Goal: Task Accomplishment & Management: Manage account settings

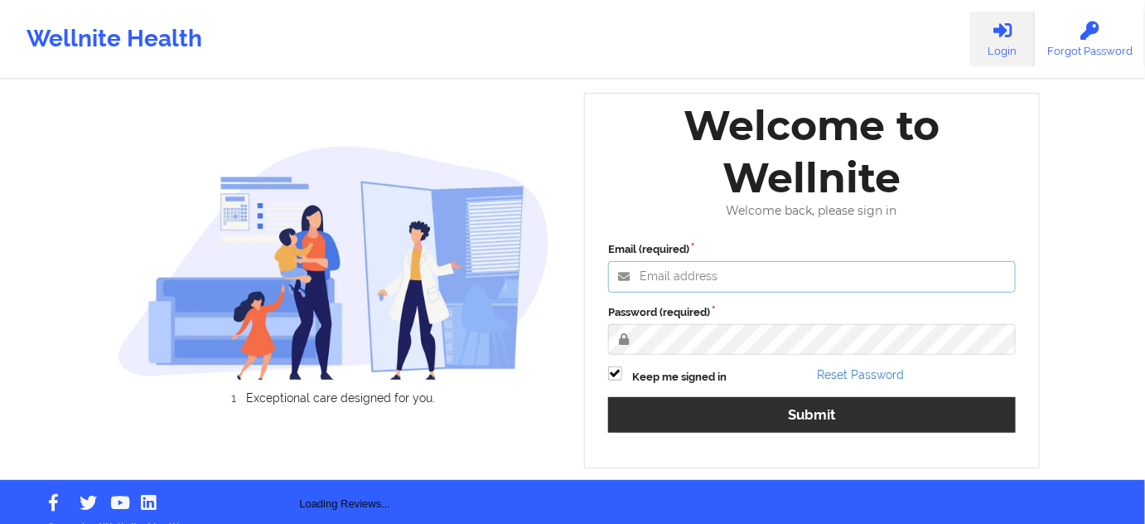
type input "[PERSON_NAME][EMAIL_ADDRESS][PERSON_NAME][DOMAIN_NAME]"
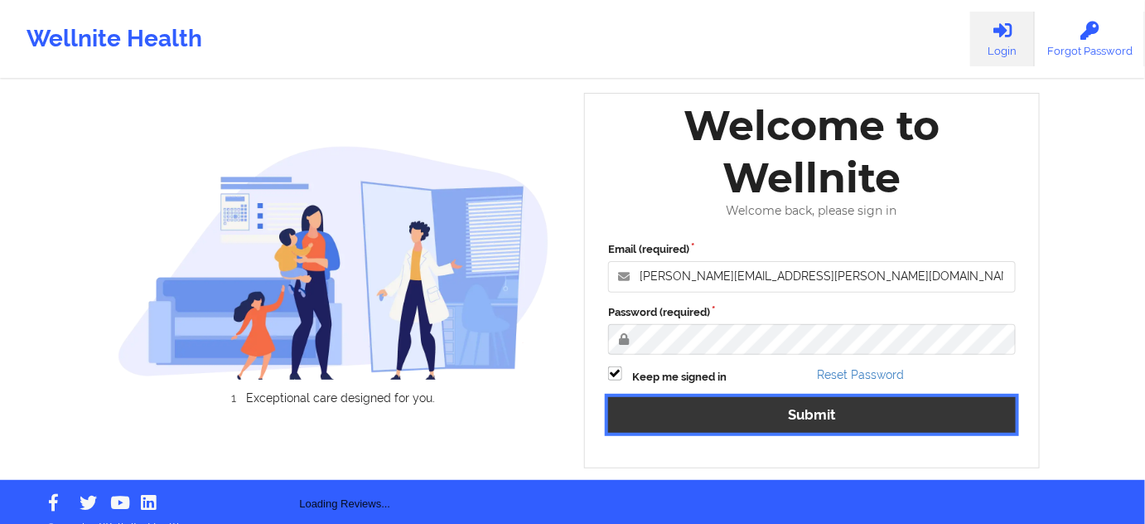
click at [718, 424] on button "Submit" at bounding box center [812, 415] width 408 height 36
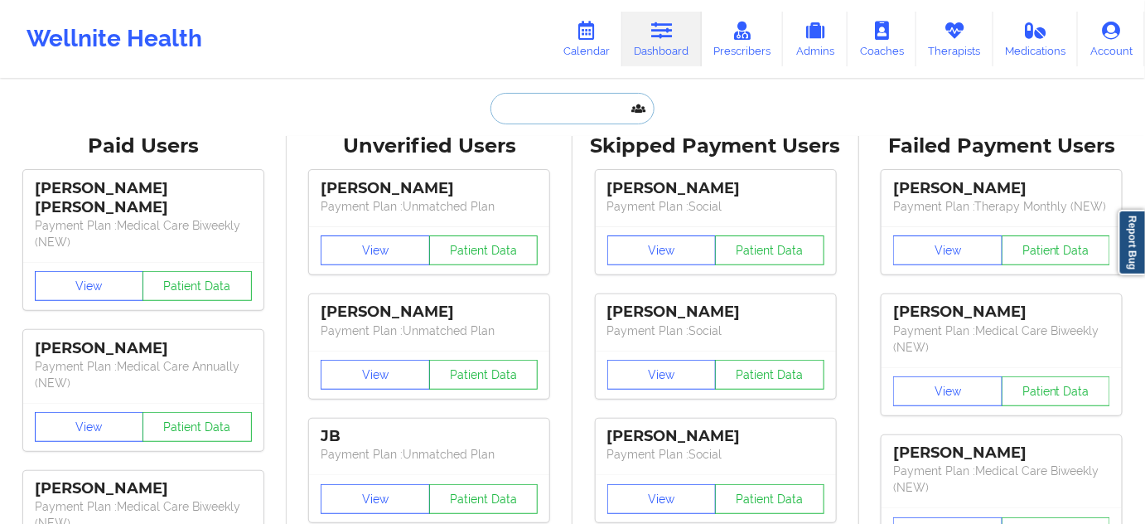
click at [592, 105] on input "text" at bounding box center [573, 108] width 164 height 31
paste input "[EMAIL_ADDRESS][DOMAIN_NAME]"
type input "[EMAIL_ADDRESS][DOMAIN_NAME]"
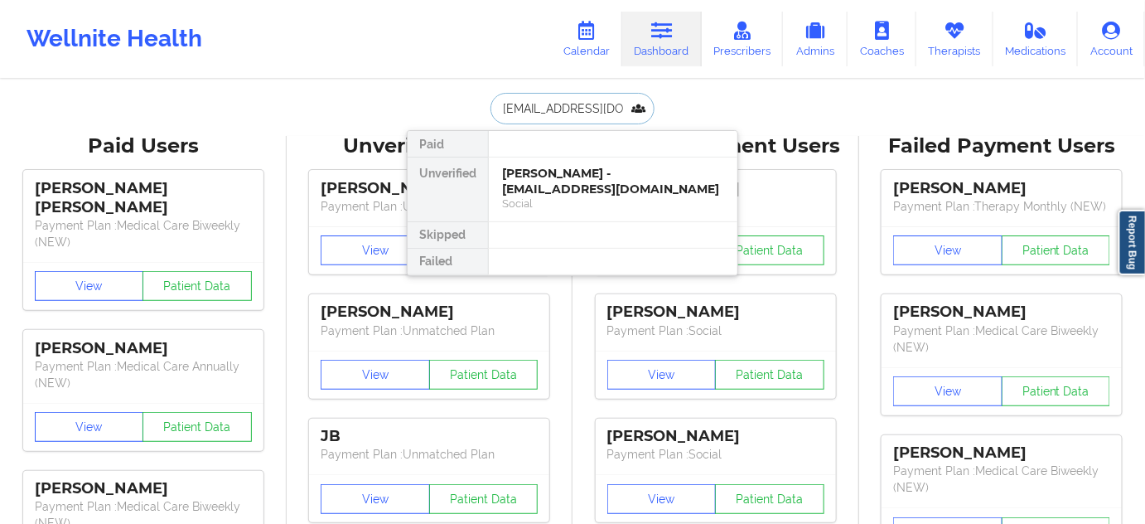
click at [603, 176] on div "[PERSON_NAME] - [EMAIL_ADDRESS][DOMAIN_NAME]" at bounding box center [613, 181] width 222 height 31
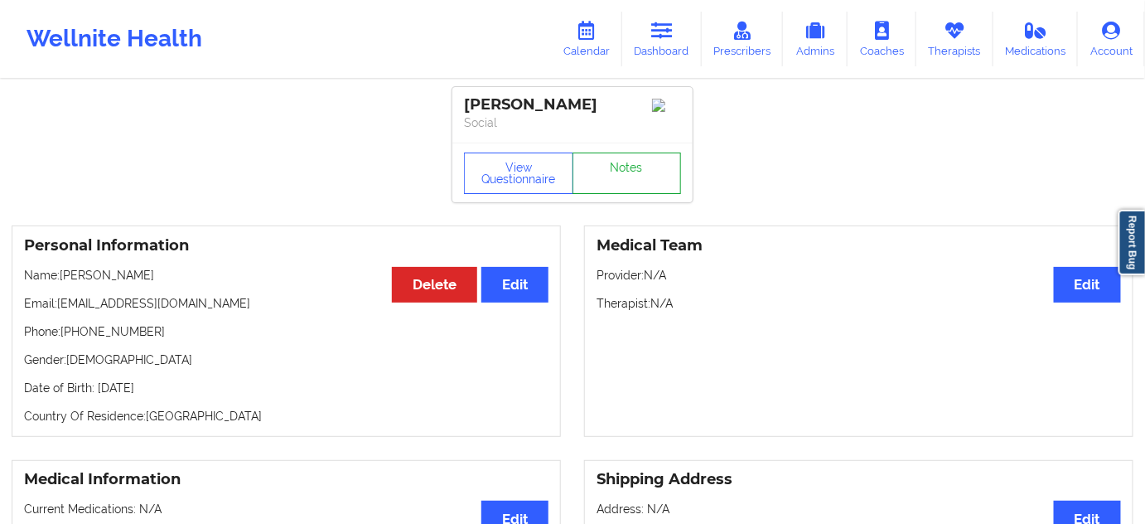
click at [626, 185] on link "Notes" at bounding box center [627, 172] width 109 height 41
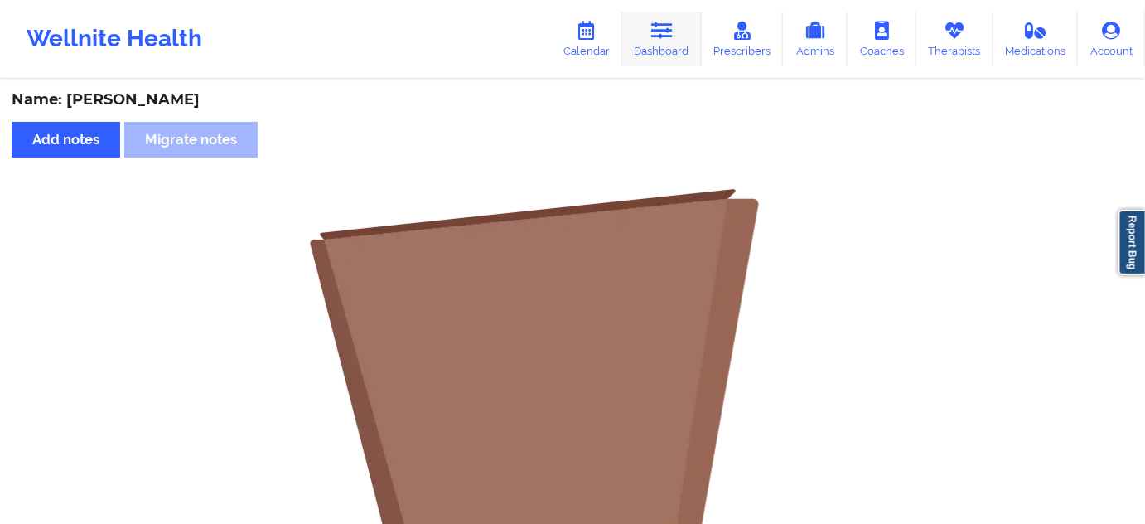
click at [670, 55] on link "Dashboard" at bounding box center [662, 39] width 80 height 55
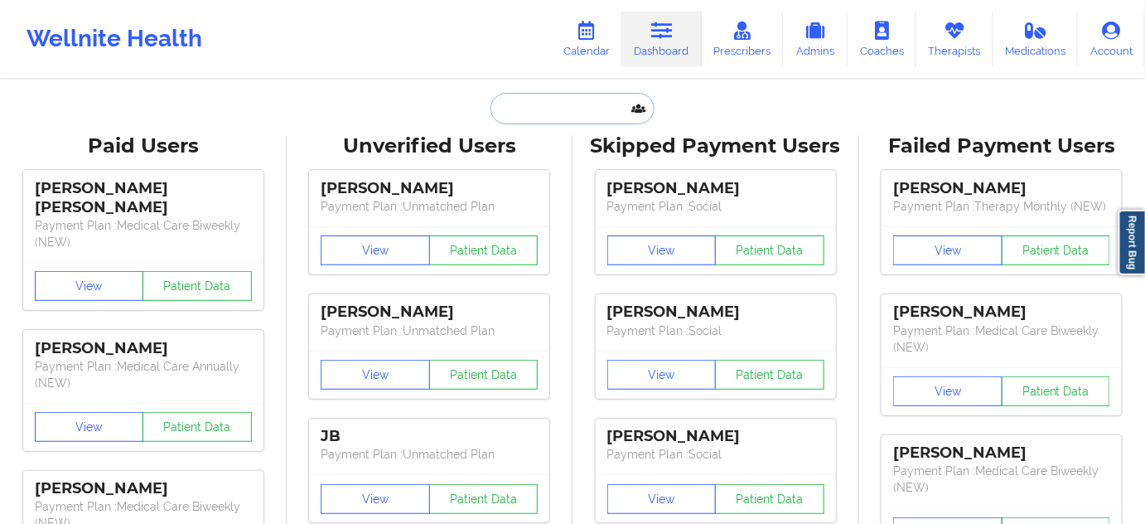
click at [580, 115] on input "text" at bounding box center [573, 108] width 164 height 31
paste input "[EMAIL_ADDRESS][DOMAIN_NAME]"
type input "[EMAIL_ADDRESS][DOMAIN_NAME]"
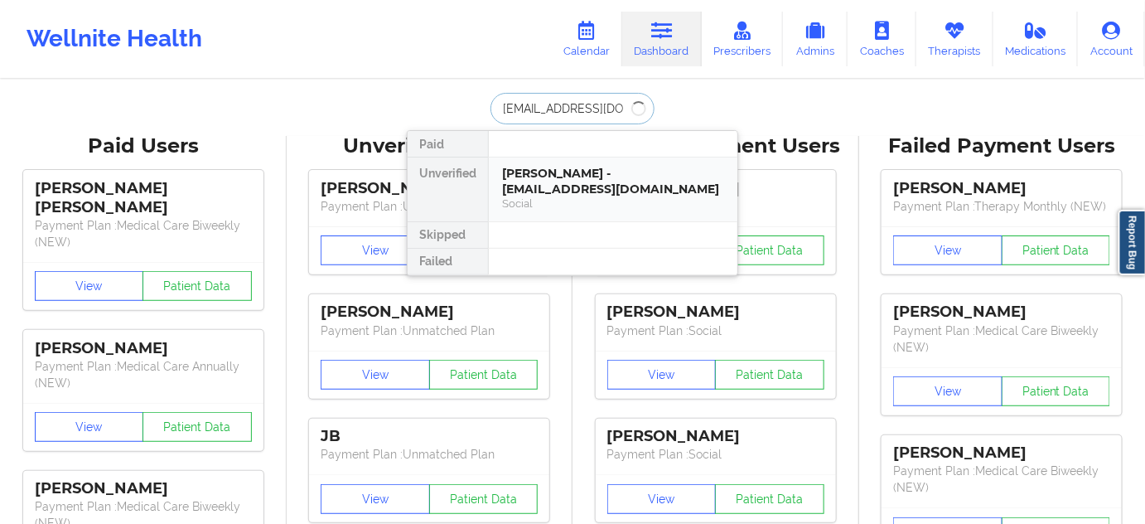
click at [574, 168] on div "[PERSON_NAME] - [EMAIL_ADDRESS][DOMAIN_NAME]" at bounding box center [613, 181] width 222 height 31
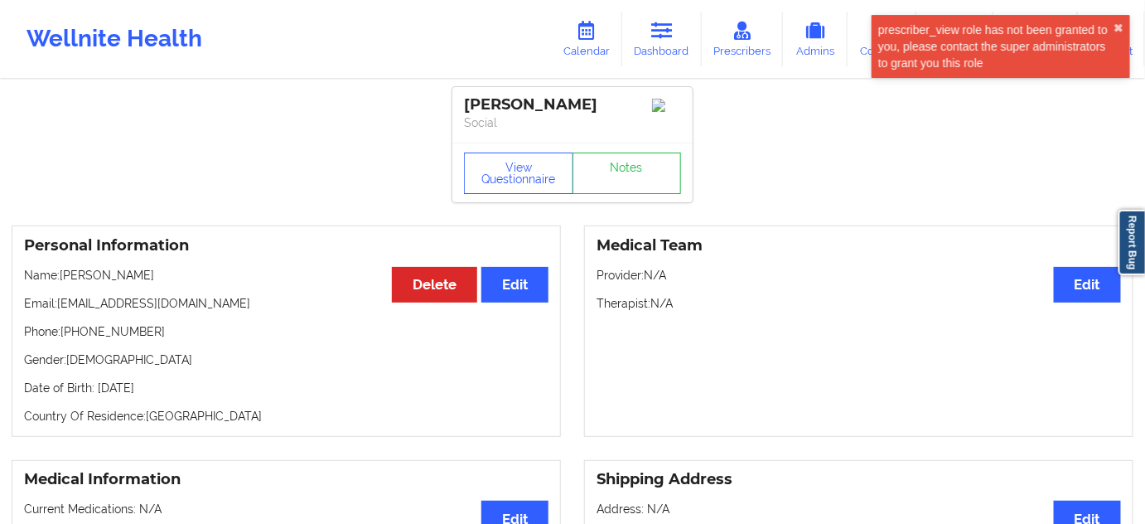
drag, startPoint x: 574, startPoint y: 114, endPoint x: 439, endPoint y: 99, distance: 136.0
drag, startPoint x: 553, startPoint y: 100, endPoint x: 450, endPoint y: 94, distance: 102.9
copy div "[PERSON_NAME]"
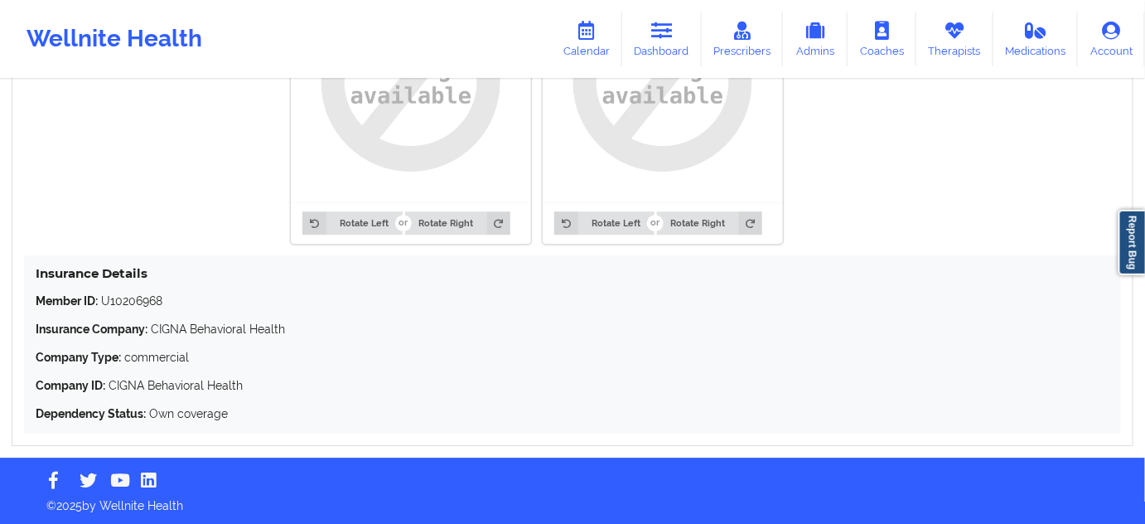
scroll to position [1397, 0]
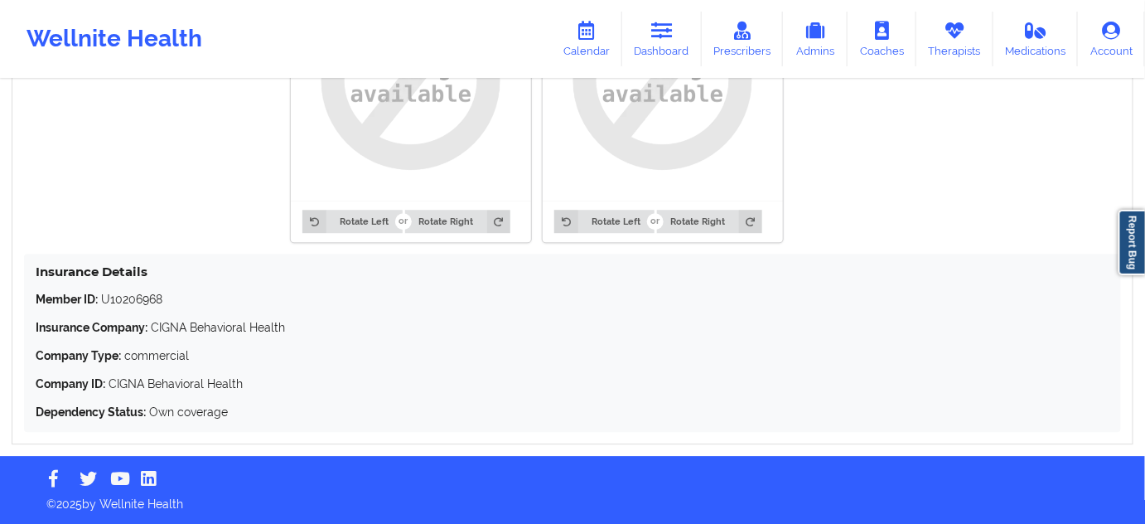
click at [148, 300] on p "Member ID: U10206968" at bounding box center [573, 299] width 1074 height 17
copy p "U10206968"
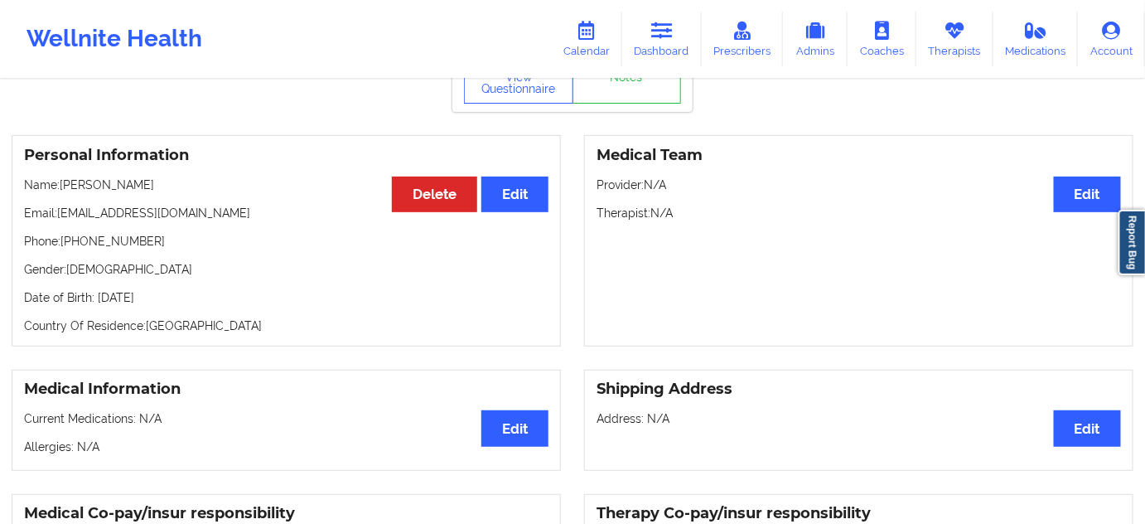
scroll to position [0, 0]
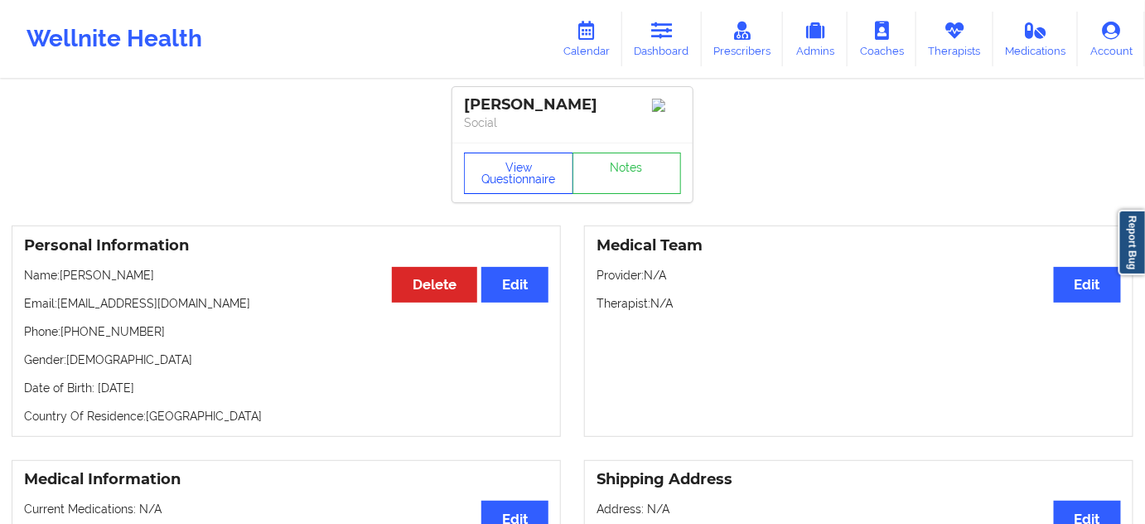
click at [548, 180] on button "View Questionnaire" at bounding box center [518, 172] width 109 height 41
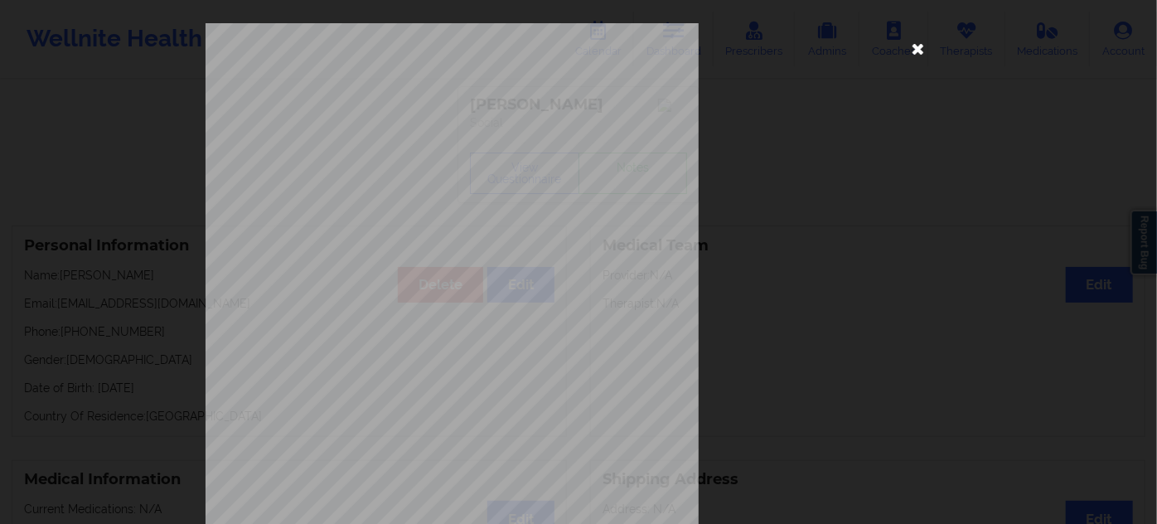
click at [910, 51] on icon at bounding box center [918, 48] width 27 height 27
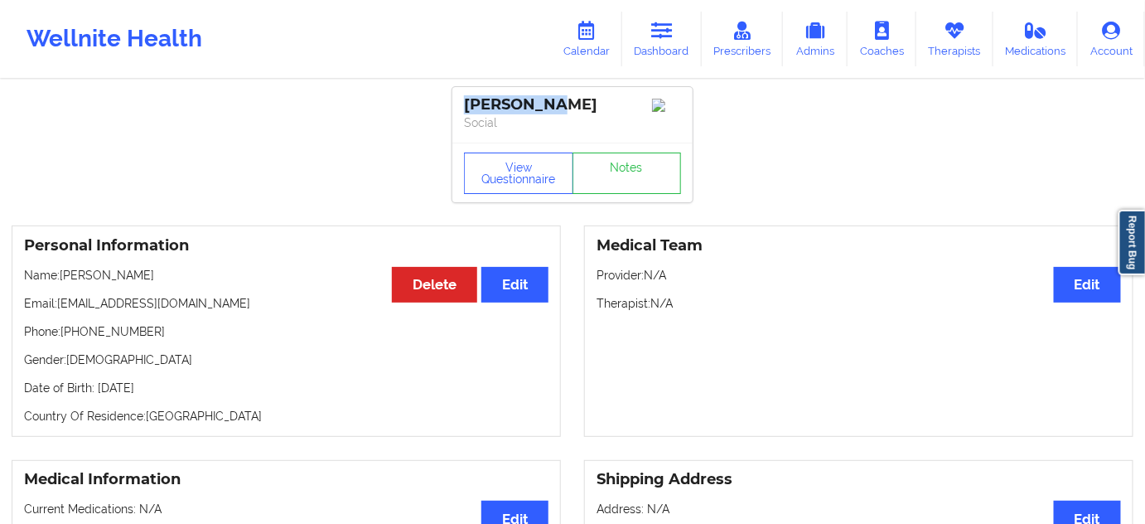
drag, startPoint x: 535, startPoint y: 105, endPoint x: 448, endPoint y: 102, distance: 87.1
copy div "[PERSON_NAME]"
click at [610, 166] on link "Notes" at bounding box center [627, 172] width 109 height 41
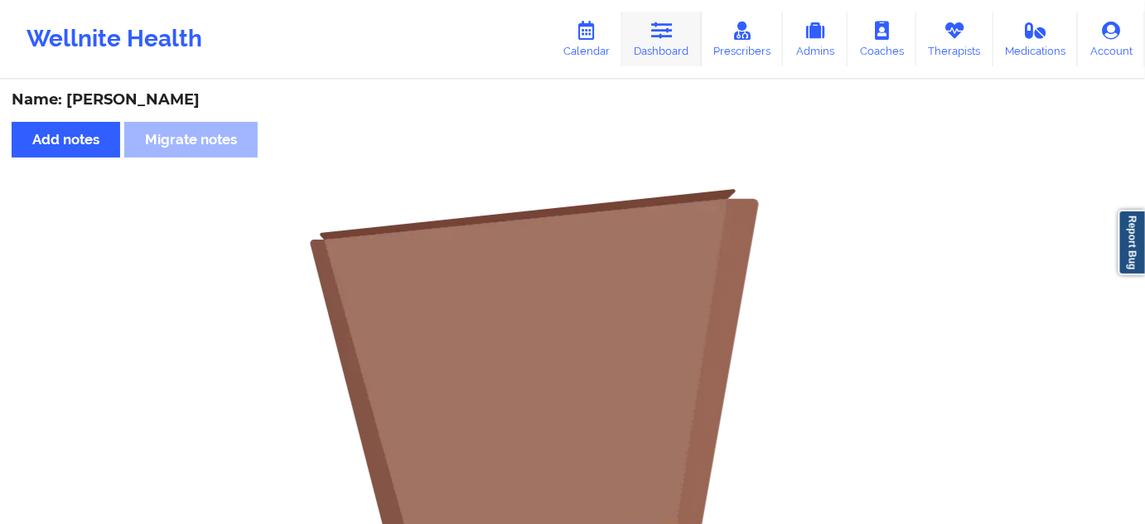
click at [683, 47] on link "Dashboard" at bounding box center [662, 39] width 80 height 55
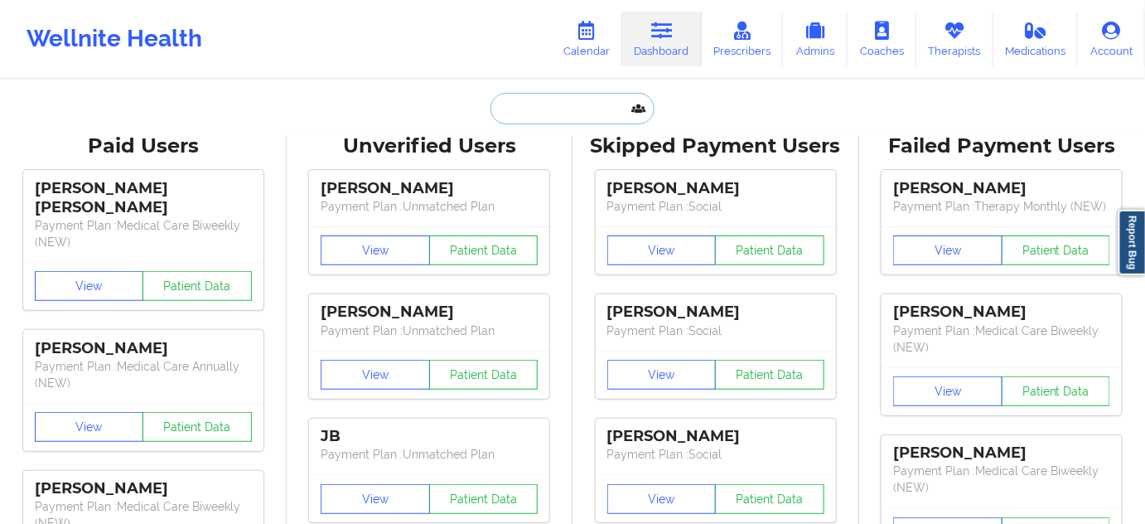
click at [591, 115] on input "text" at bounding box center [573, 108] width 164 height 31
paste input "[EMAIL_ADDRESS][DOMAIN_NAME]"
type input "[EMAIL_ADDRESS][DOMAIN_NAME]"
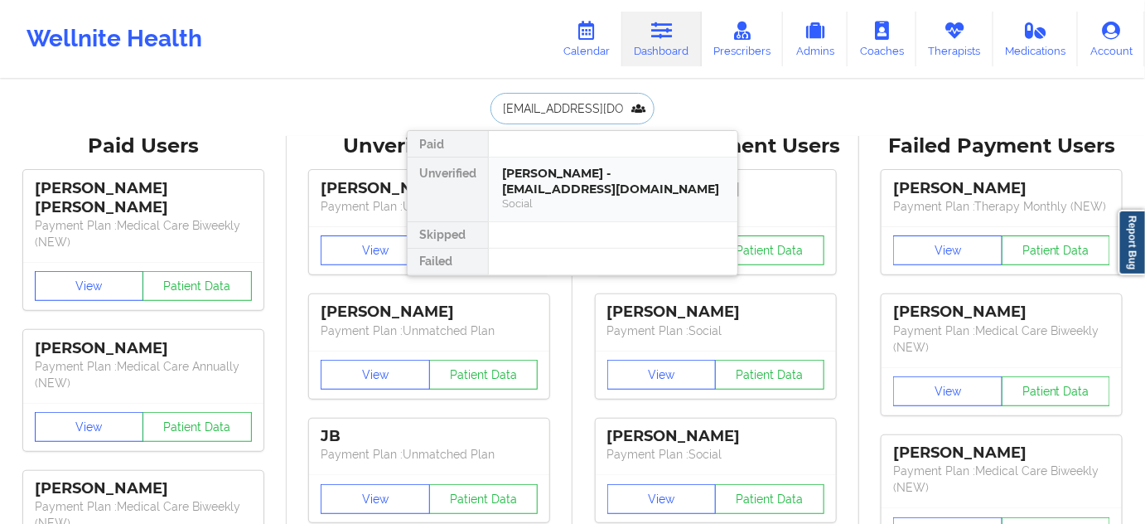
click at [597, 190] on div "[PERSON_NAME] - [EMAIL_ADDRESS][DOMAIN_NAME]" at bounding box center [613, 181] width 222 height 31
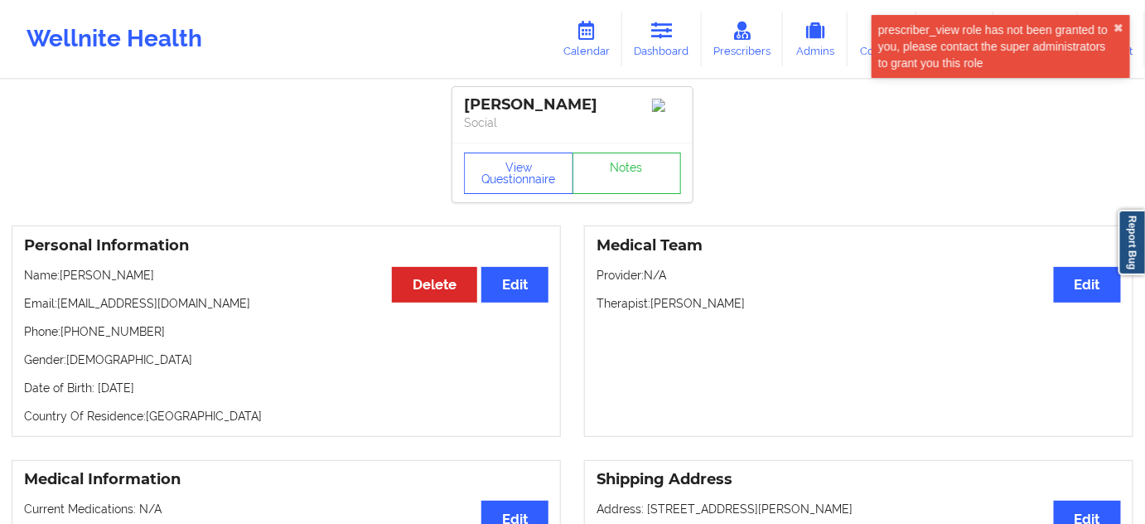
click at [562, 112] on div "[PERSON_NAME]" at bounding box center [572, 104] width 217 height 19
copy div "[PERSON_NAME]"
click at [659, 46] on link "Dashboard" at bounding box center [662, 39] width 80 height 55
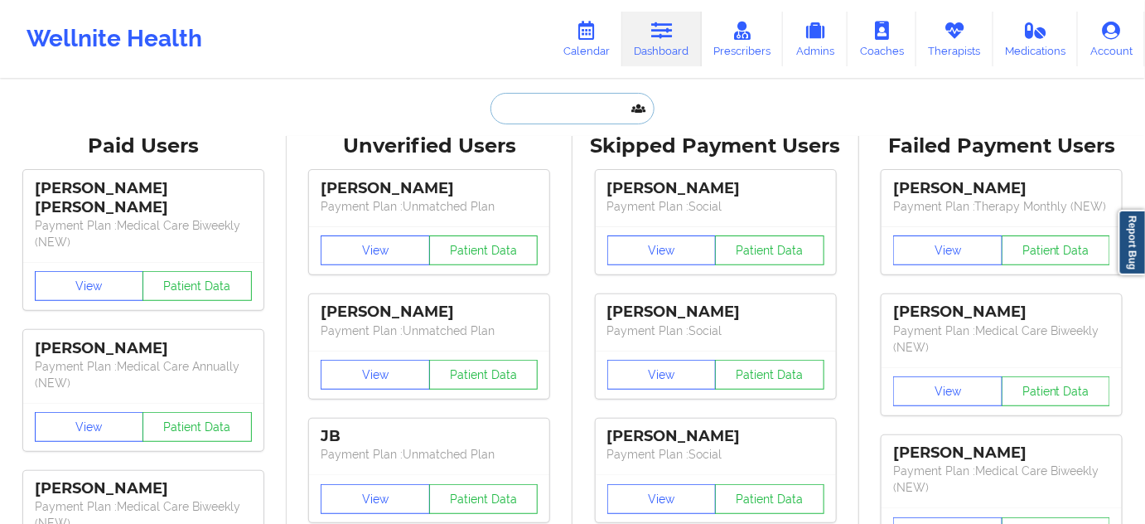
click at [575, 108] on input "text" at bounding box center [573, 108] width 164 height 31
paste input "[EMAIL_ADDRESS][DOMAIN_NAME]"
type input "[EMAIL_ADDRESS][DOMAIN_NAME]"
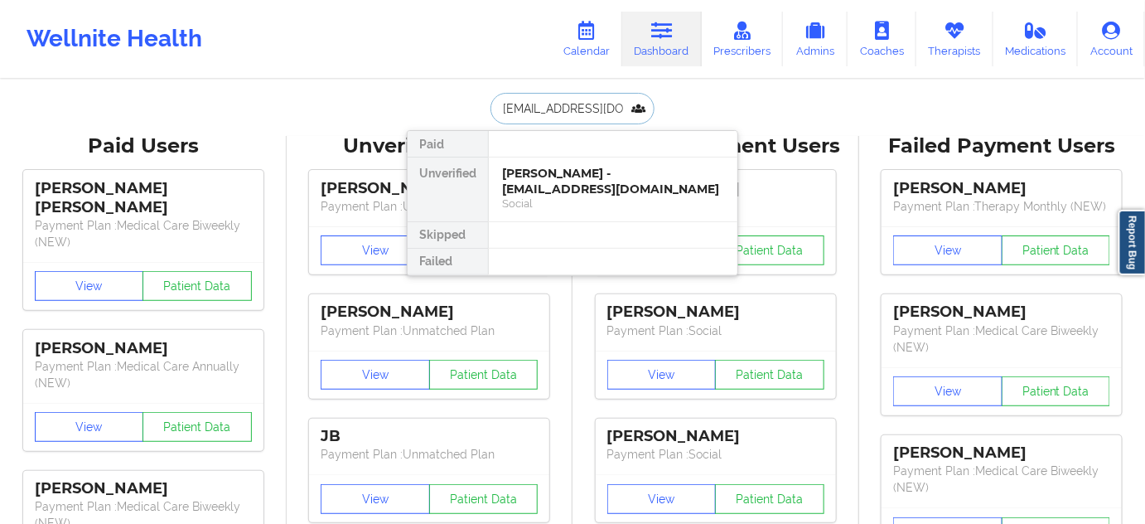
click at [572, 183] on div "[PERSON_NAME] - [EMAIL_ADDRESS][DOMAIN_NAME]" at bounding box center [613, 181] width 222 height 31
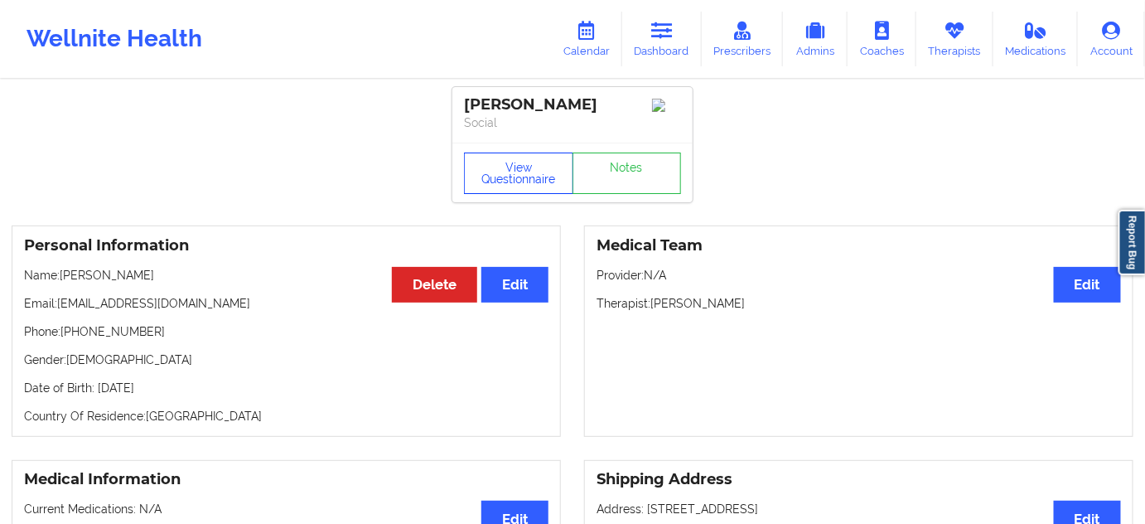
click at [495, 165] on button "View Questionnaire" at bounding box center [518, 172] width 109 height 41
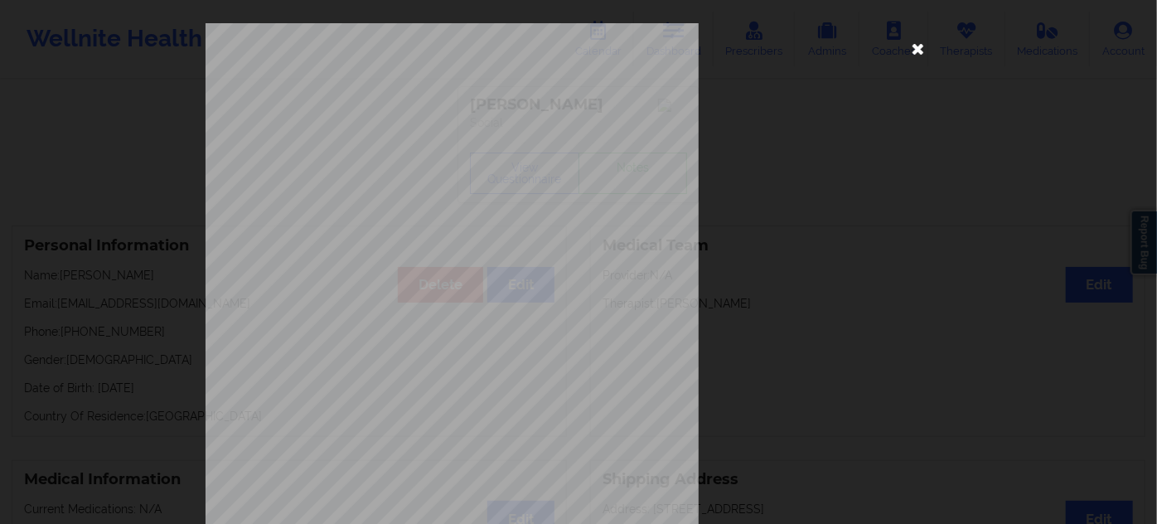
click at [917, 38] on icon at bounding box center [918, 48] width 27 height 27
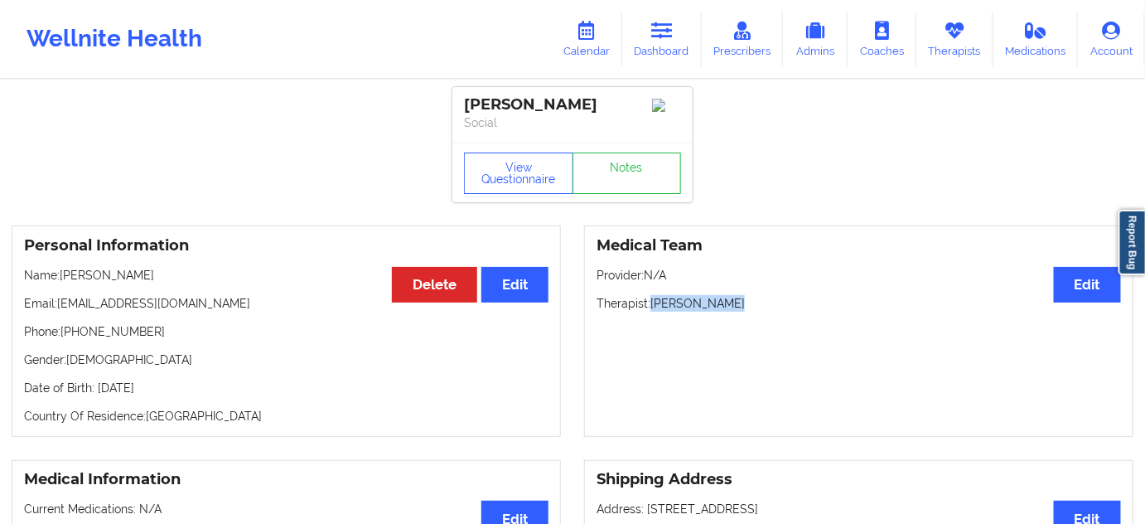
drag, startPoint x: 654, startPoint y: 307, endPoint x: 741, endPoint y: 287, distance: 89.3
click at [738, 295] on div "Medical Team Edit Provider: N/A Therapist: [PERSON_NAME]" at bounding box center [858, 330] width 549 height 211
copy p "[PERSON_NAME]"
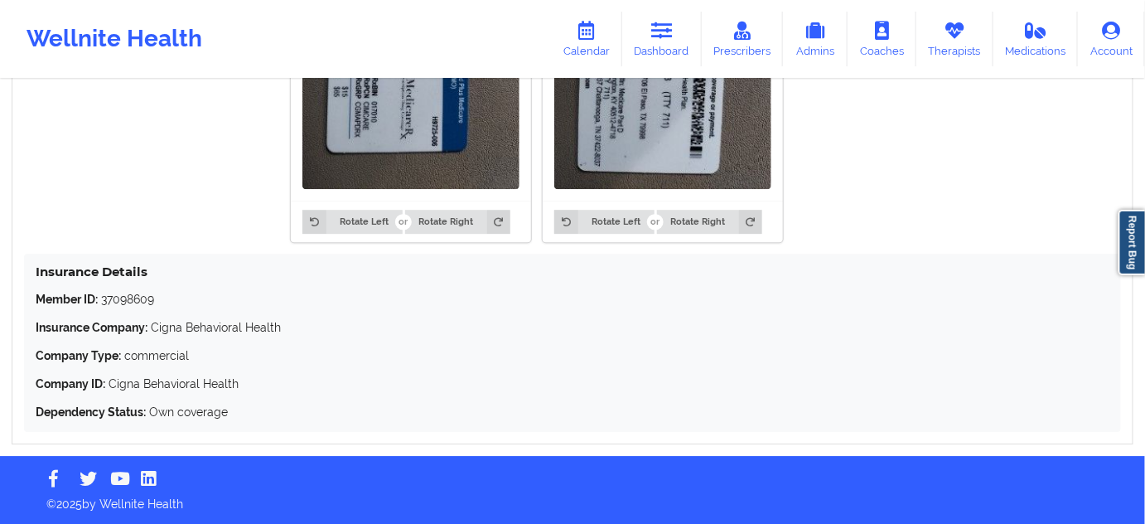
scroll to position [1470, 0]
click at [143, 301] on p "Member ID: 37098609" at bounding box center [573, 299] width 1074 height 17
copy p "37098609"
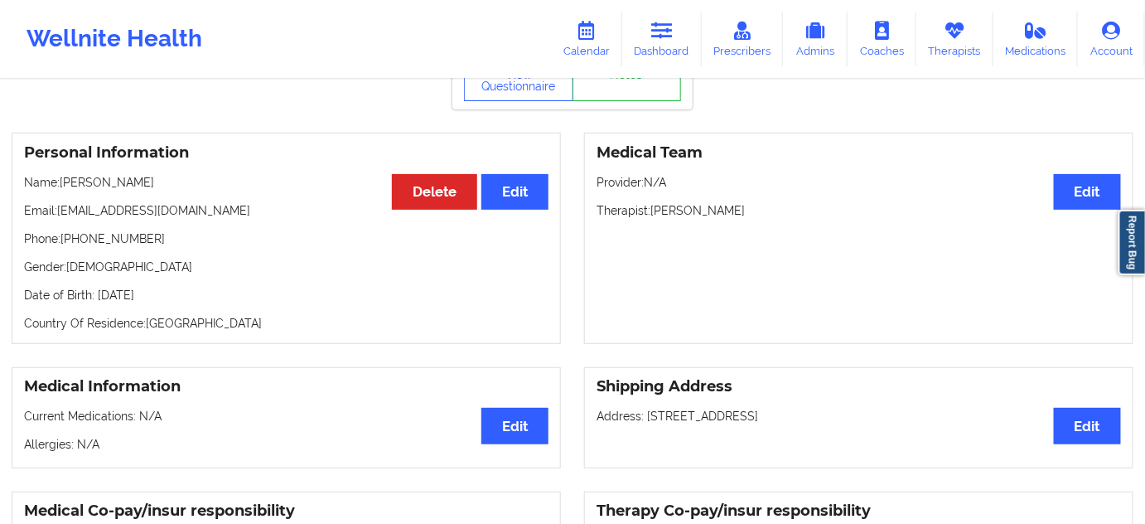
scroll to position [0, 0]
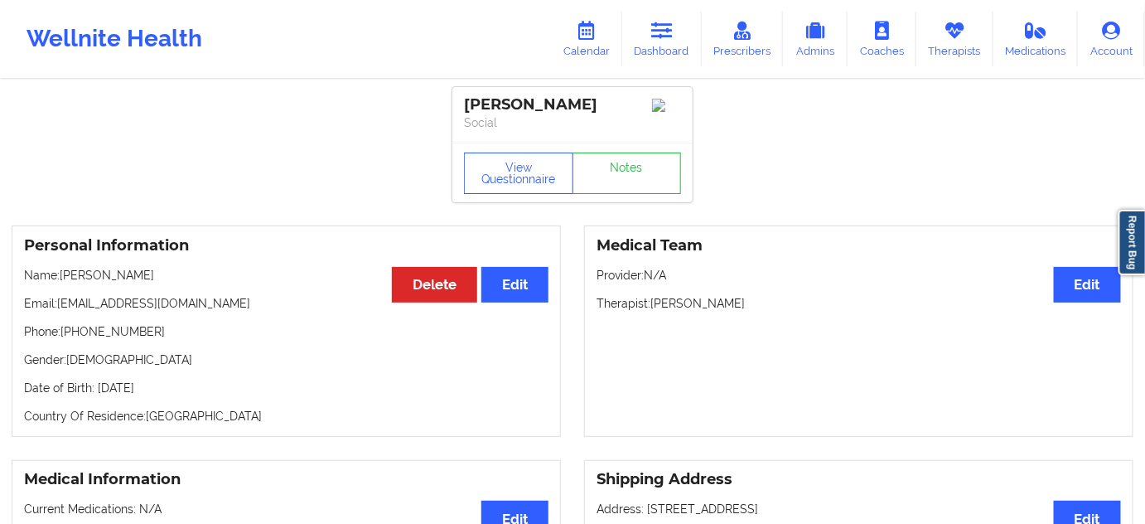
click at [717, 312] on p "Therapist: [PERSON_NAME]" at bounding box center [859, 303] width 525 height 17
copy p "[PERSON_NAME]"
drag, startPoint x: 612, startPoint y: 103, endPoint x: 461, endPoint y: 97, distance: 151.8
click at [461, 97] on div "[PERSON_NAME] Social" at bounding box center [573, 115] width 240 height 56
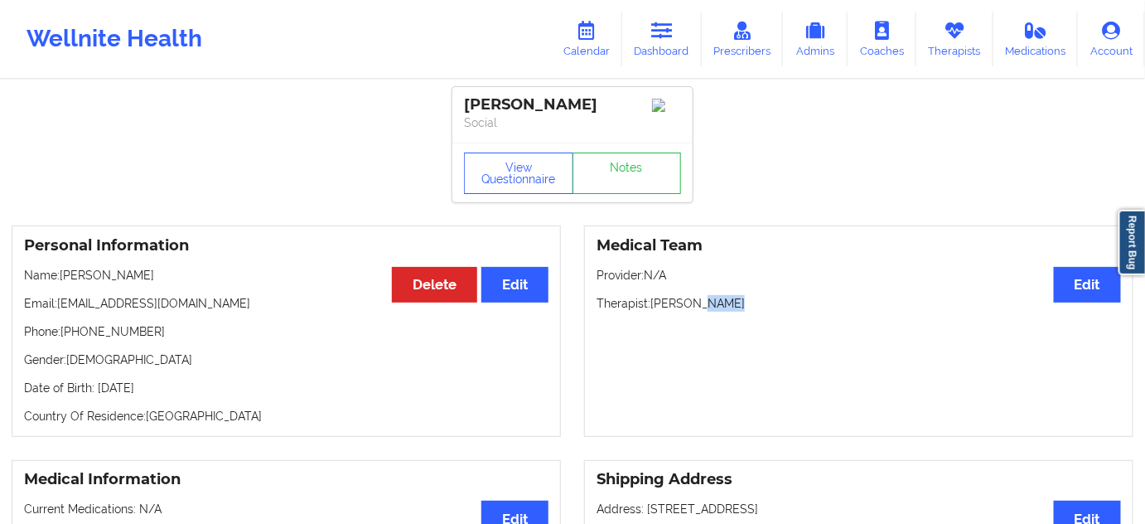
copy div "[PERSON_NAME]"
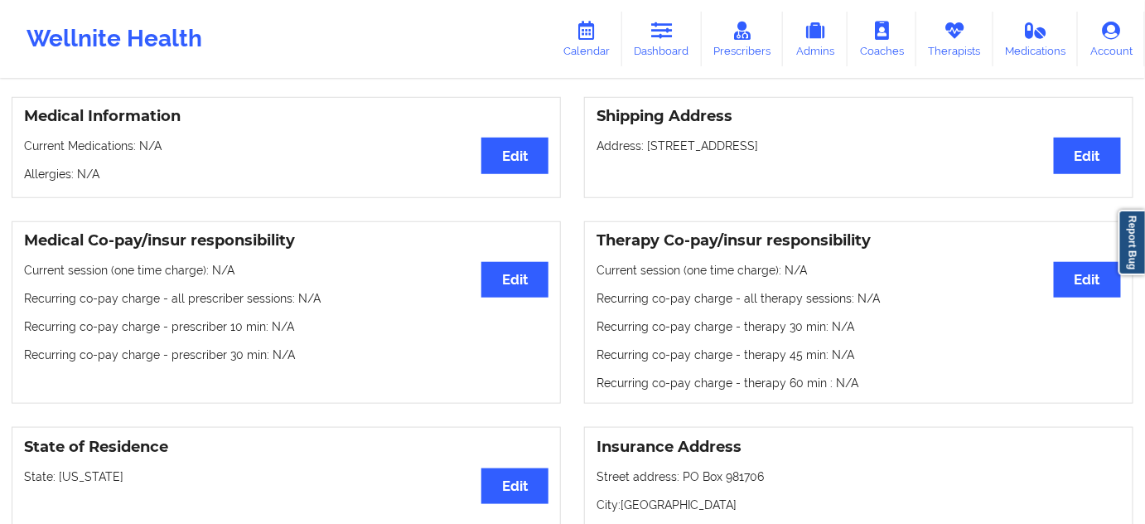
scroll to position [251, 0]
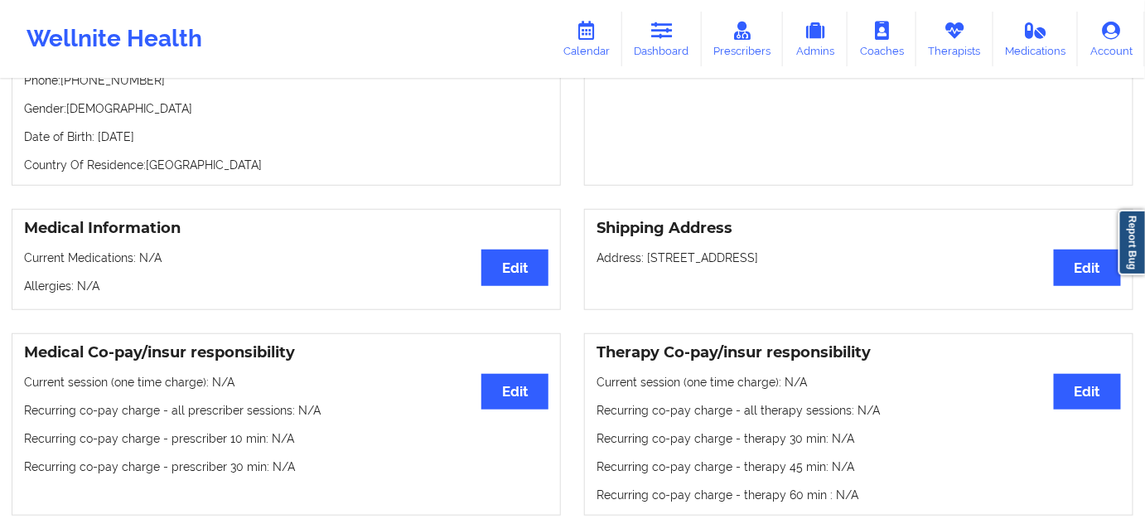
drag, startPoint x: 645, startPoint y: 261, endPoint x: 751, endPoint y: 263, distance: 106.1
click at [751, 263] on p "Address: [STREET_ADDRESS]" at bounding box center [859, 257] width 525 height 17
copy p "[STREET_ADDRESS]"
click at [776, 259] on p "Address: [STREET_ADDRESS]" at bounding box center [859, 257] width 525 height 17
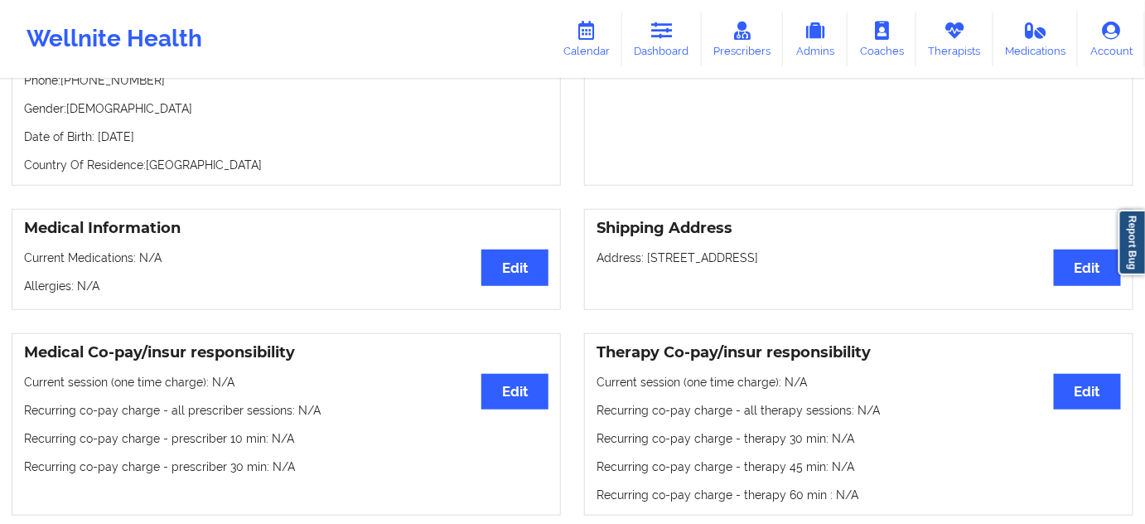
click at [841, 255] on p "Address: [STREET_ADDRESS]" at bounding box center [859, 257] width 525 height 17
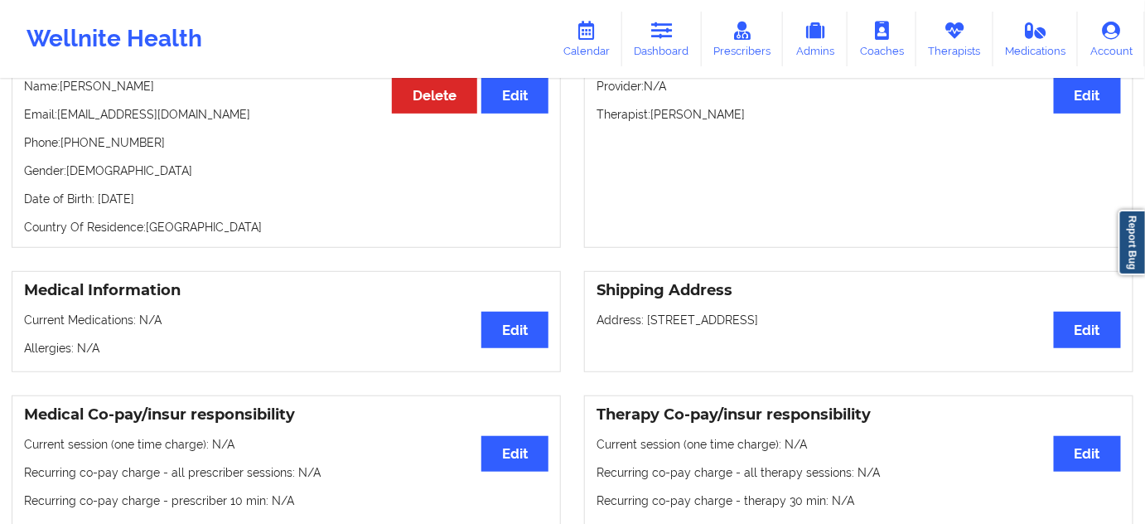
scroll to position [0, 0]
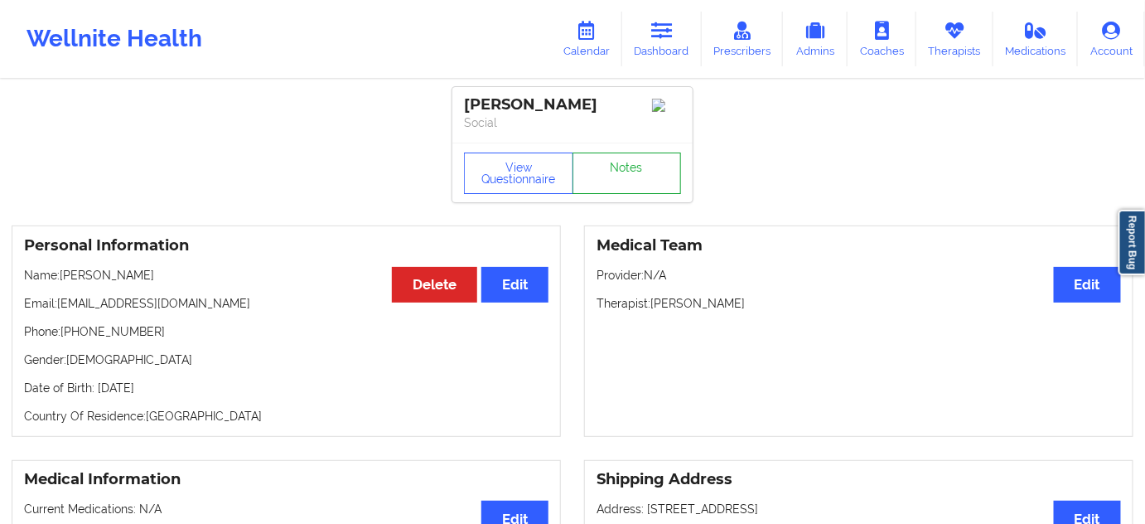
click at [624, 184] on link "Notes" at bounding box center [627, 172] width 109 height 41
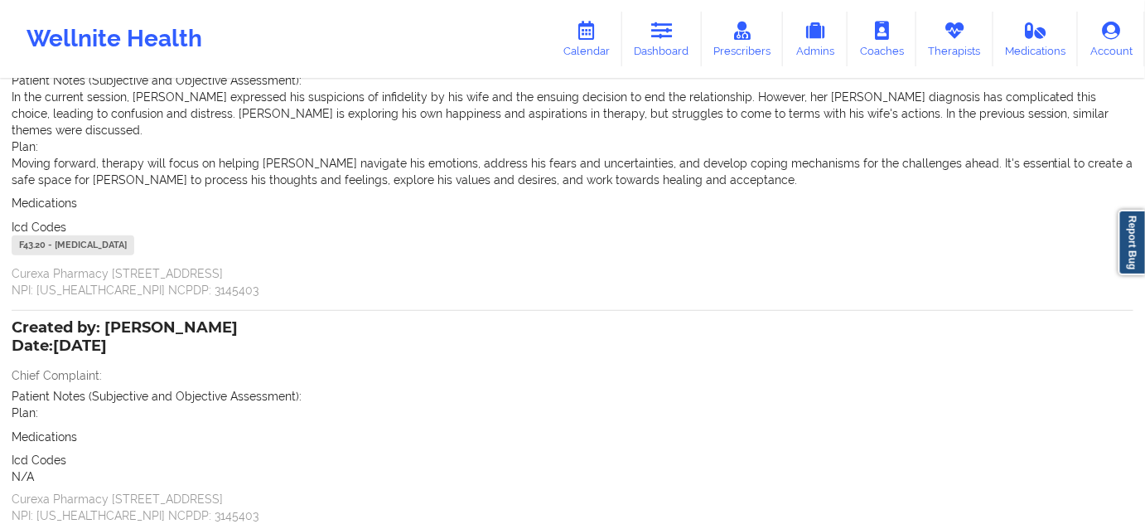
scroll to position [201, 0]
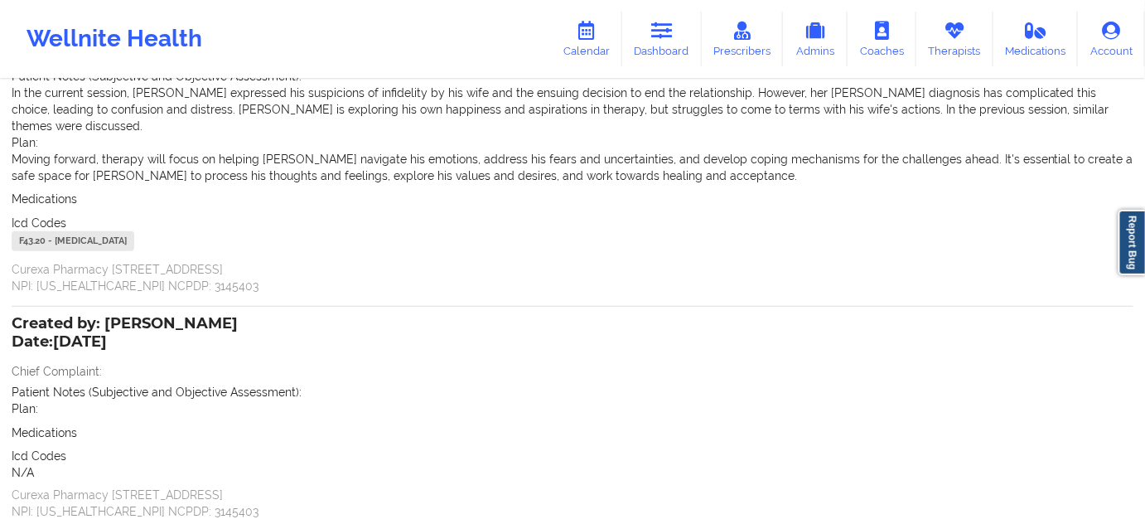
click at [28, 231] on div "F43.20 - [MEDICAL_DATA]" at bounding box center [73, 241] width 123 height 20
click at [673, 35] on icon at bounding box center [662, 31] width 22 height 18
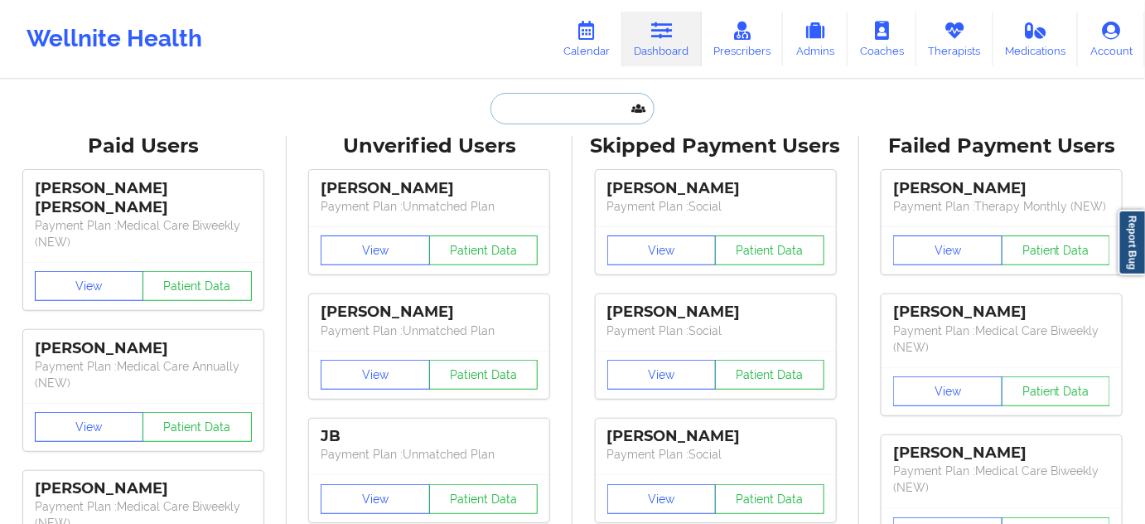
click at [582, 106] on input "text" at bounding box center [573, 108] width 164 height 31
type input "v"
paste input "[EMAIL_ADDRESS][DOMAIN_NAME]"
type input "[EMAIL_ADDRESS][DOMAIN_NAME]"
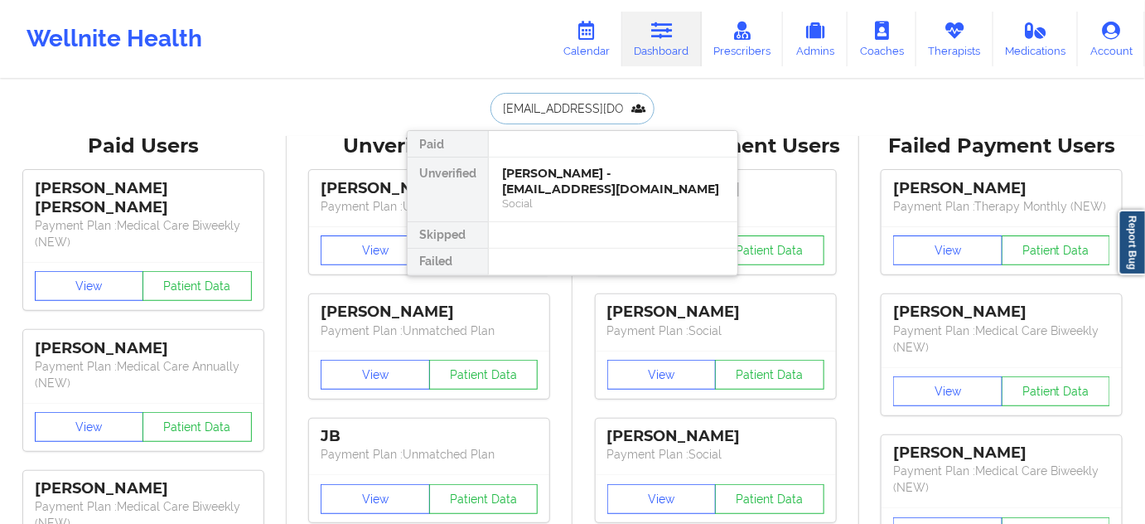
click at [539, 177] on div "[PERSON_NAME] - [EMAIL_ADDRESS][DOMAIN_NAME]" at bounding box center [613, 181] width 222 height 31
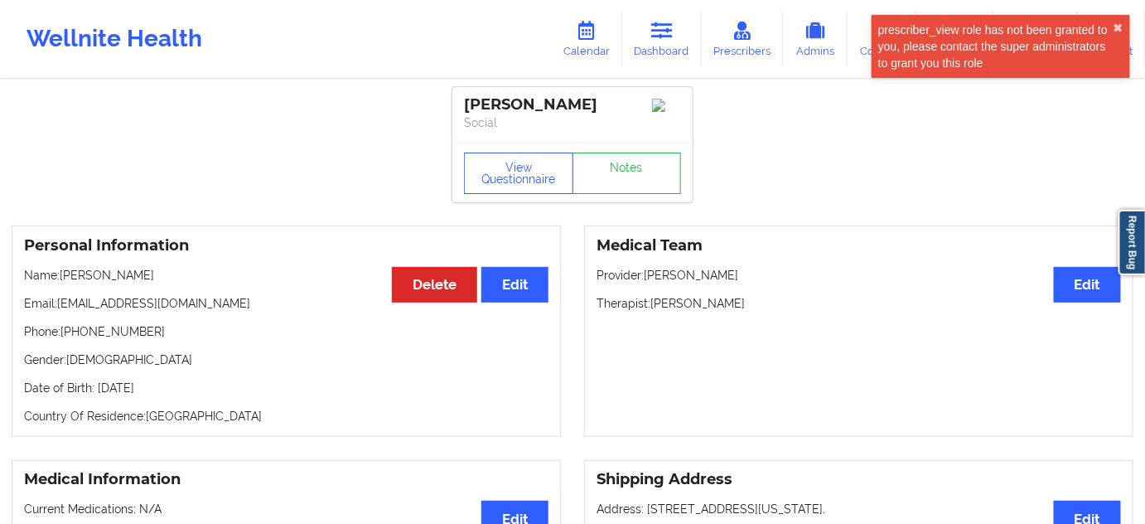
drag, startPoint x: 653, startPoint y: 308, endPoint x: 800, endPoint y: 309, distance: 146.7
click at [800, 309] on p "Therapist: [PERSON_NAME]" at bounding box center [859, 303] width 525 height 17
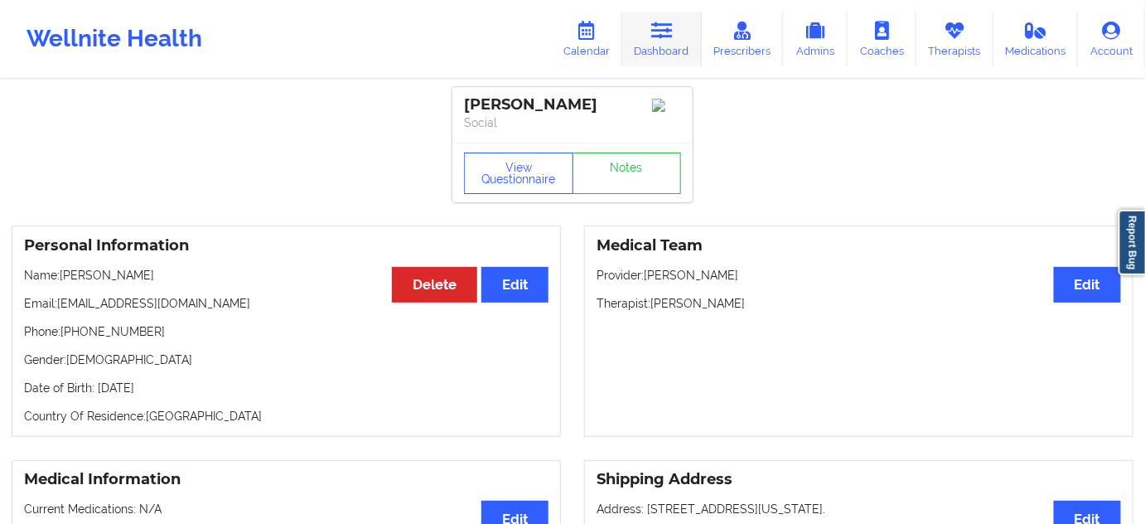
click at [661, 59] on link "Dashboard" at bounding box center [662, 39] width 80 height 55
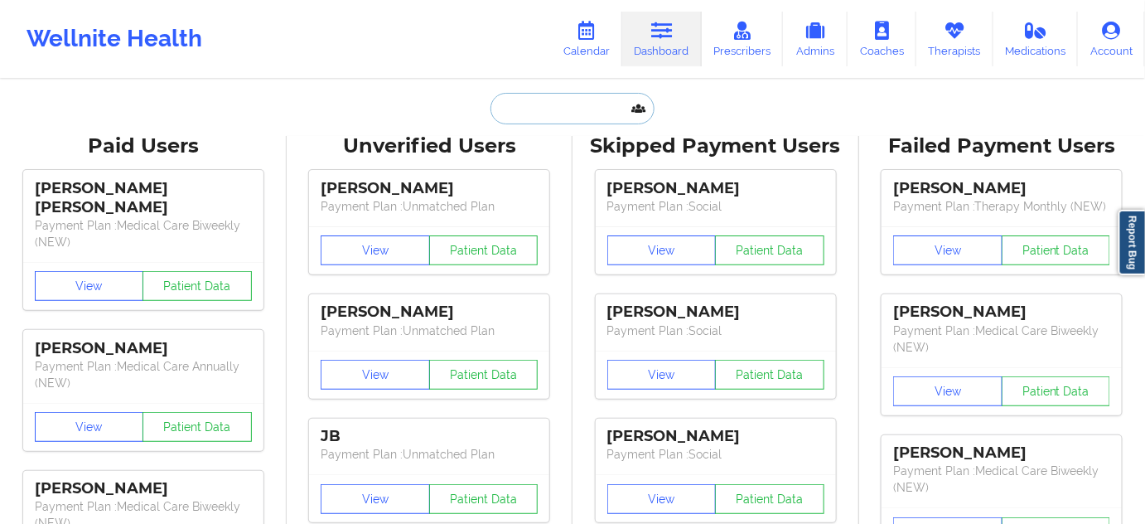
click at [576, 104] on input "text" at bounding box center [573, 108] width 164 height 31
paste input "[EMAIL_ADDRESS][DOMAIN_NAME]"
type input "[EMAIL_ADDRESS][DOMAIN_NAME]"
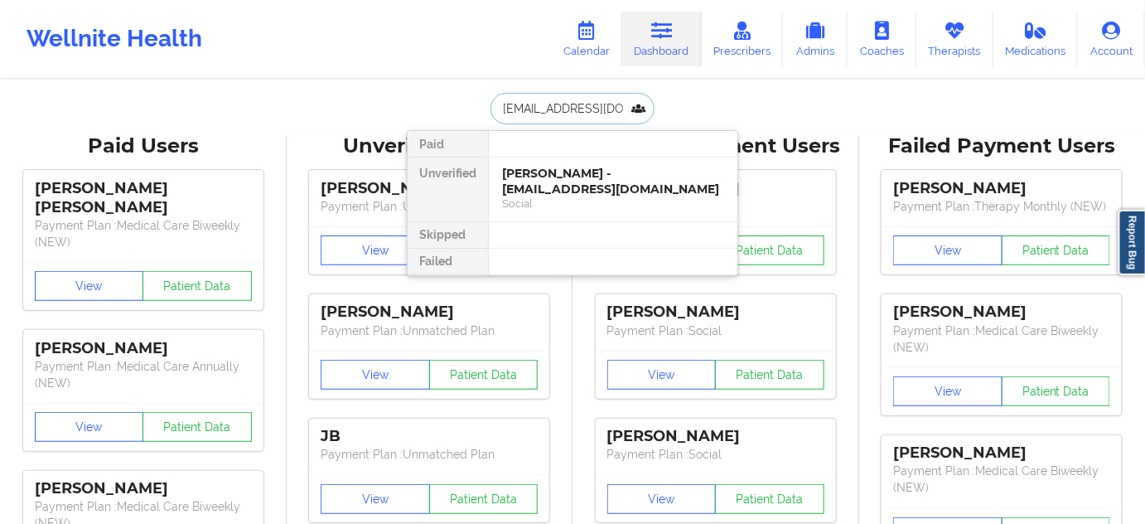
click at [549, 175] on div "[PERSON_NAME] - [EMAIL_ADDRESS][DOMAIN_NAME]" at bounding box center [613, 181] width 222 height 31
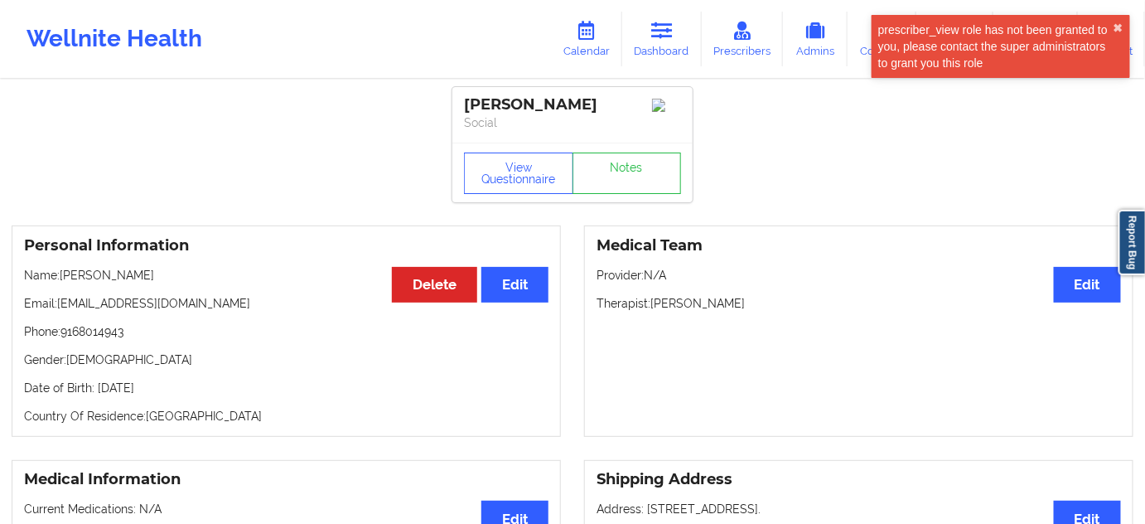
drag, startPoint x: 466, startPoint y: 103, endPoint x: 588, endPoint y: 128, distance: 125.2
click at [588, 114] on div "[PERSON_NAME]" at bounding box center [572, 104] width 217 height 19
click at [550, 143] on div "[PERSON_NAME] Social" at bounding box center [573, 115] width 240 height 56
click at [528, 114] on div "[PERSON_NAME]" at bounding box center [572, 104] width 217 height 19
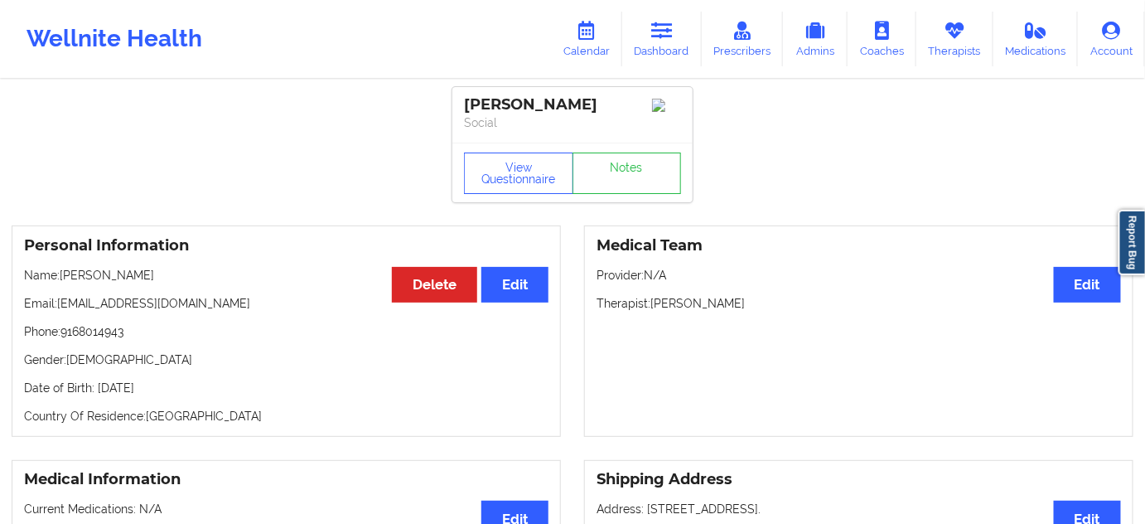
click at [91, 340] on p "Phone: [PHONE_NUMBER]" at bounding box center [286, 331] width 525 height 17
drag, startPoint x: 685, startPoint y: 320, endPoint x: 749, endPoint y: 314, distance: 64.9
click at [751, 312] on p "Therapist: [PERSON_NAME]" at bounding box center [859, 303] width 525 height 17
click at [110, 340] on p "Phone: [PHONE_NUMBER]" at bounding box center [286, 331] width 525 height 17
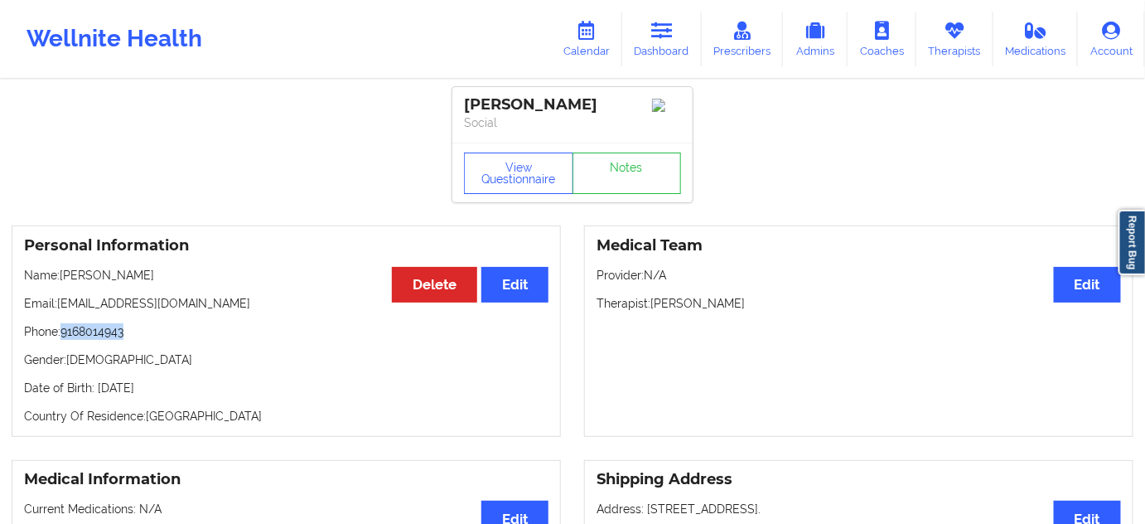
click at [110, 340] on p "Phone: [PHONE_NUMBER]" at bounding box center [286, 331] width 525 height 17
click at [623, 185] on link "Notes" at bounding box center [627, 172] width 109 height 41
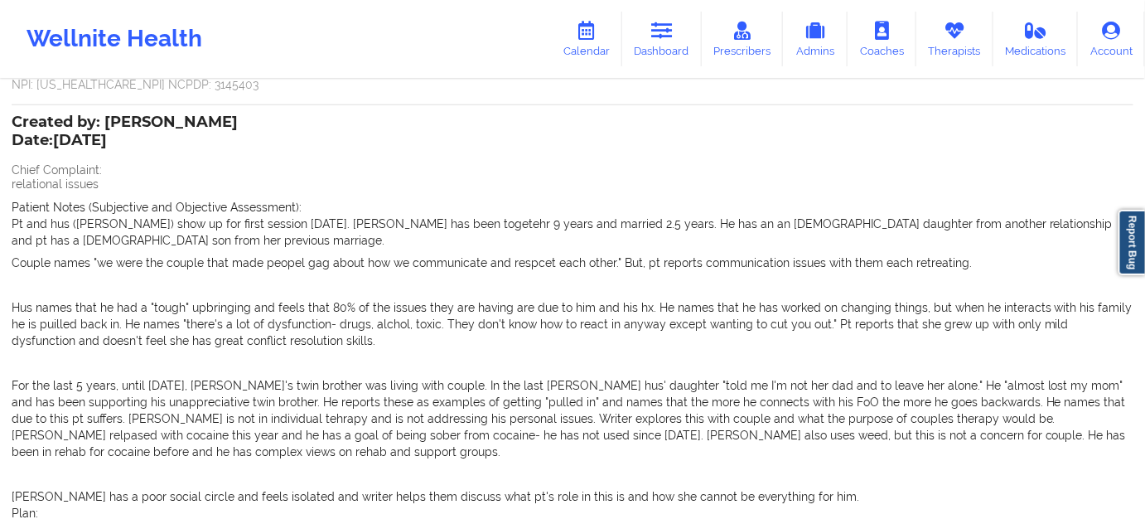
scroll to position [501, 0]
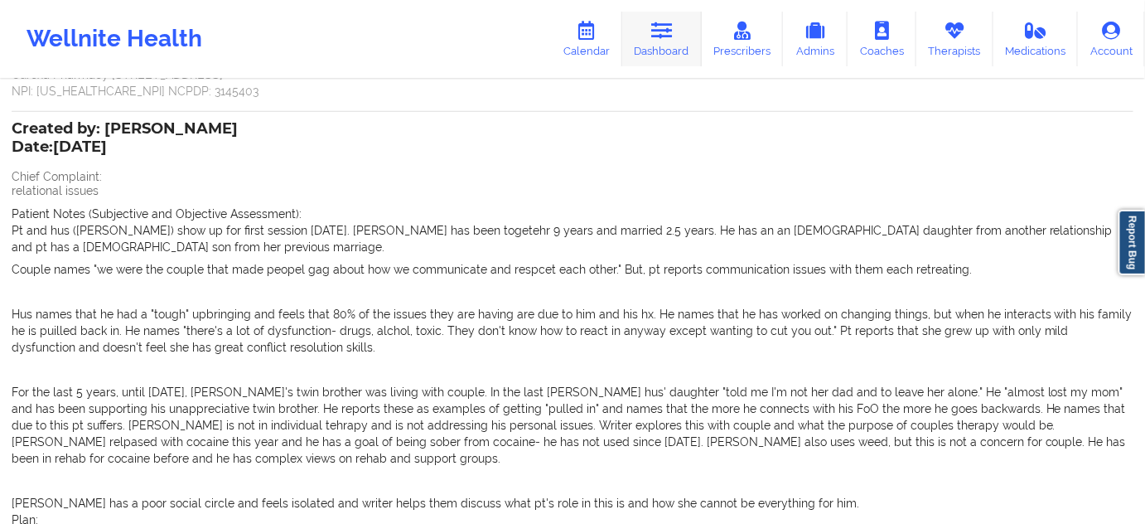
click at [680, 64] on link "Dashboard" at bounding box center [662, 39] width 80 height 55
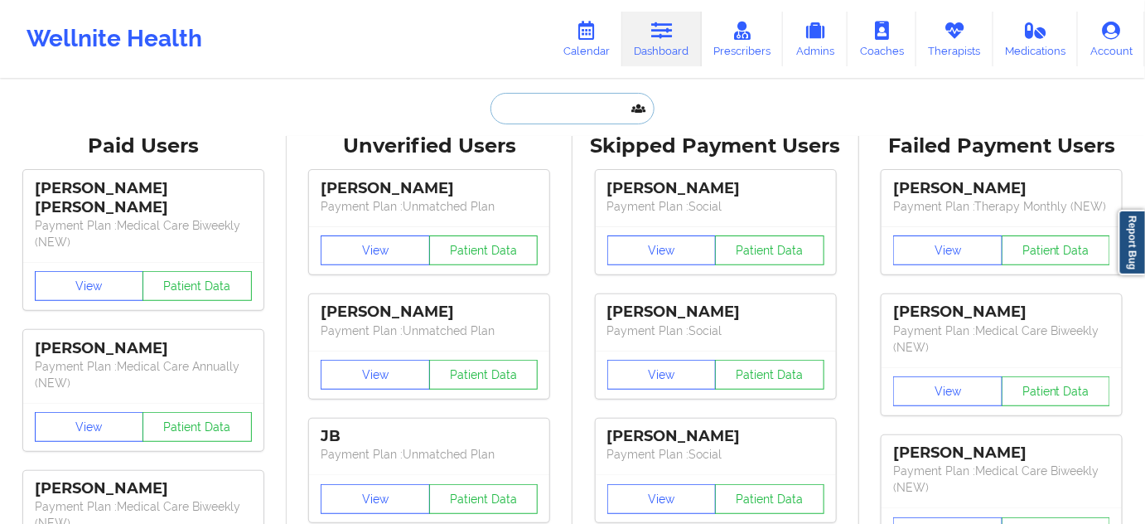
click at [561, 94] on input "text" at bounding box center [573, 108] width 164 height 31
paste input "[EMAIL_ADDRESS][DOMAIN_NAME]"
type input "[EMAIL_ADDRESS][DOMAIN_NAME]"
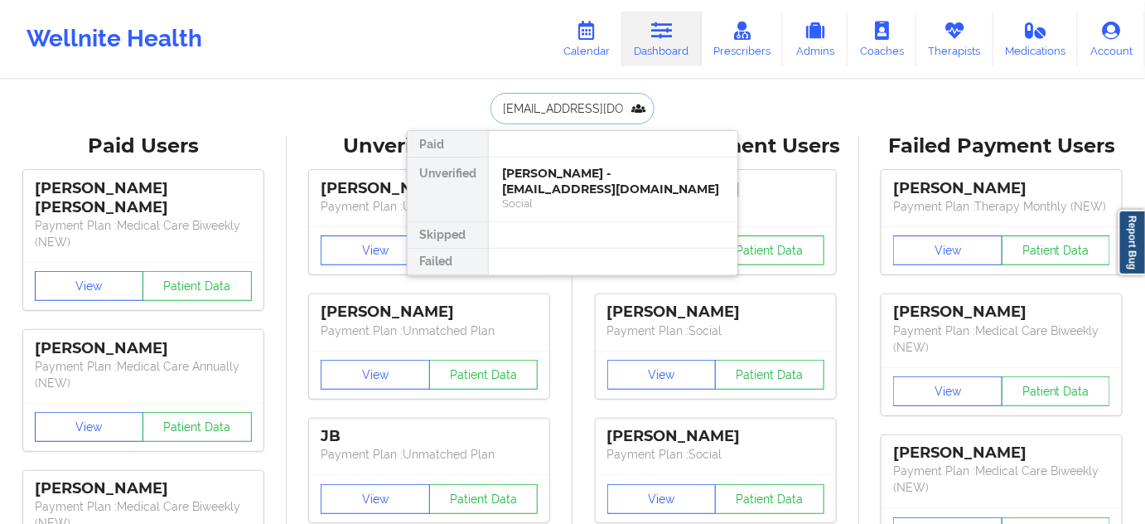
scroll to position [0, 41]
click at [564, 185] on div "[PERSON_NAME] - [EMAIL_ADDRESS][DOMAIN_NAME]" at bounding box center [613, 181] width 222 height 31
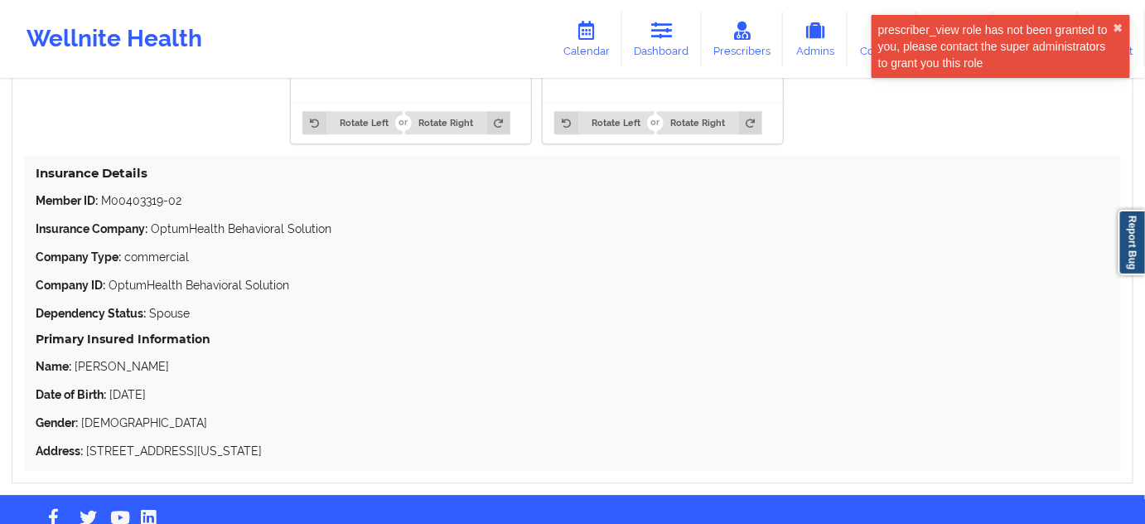
scroll to position [1406, 0]
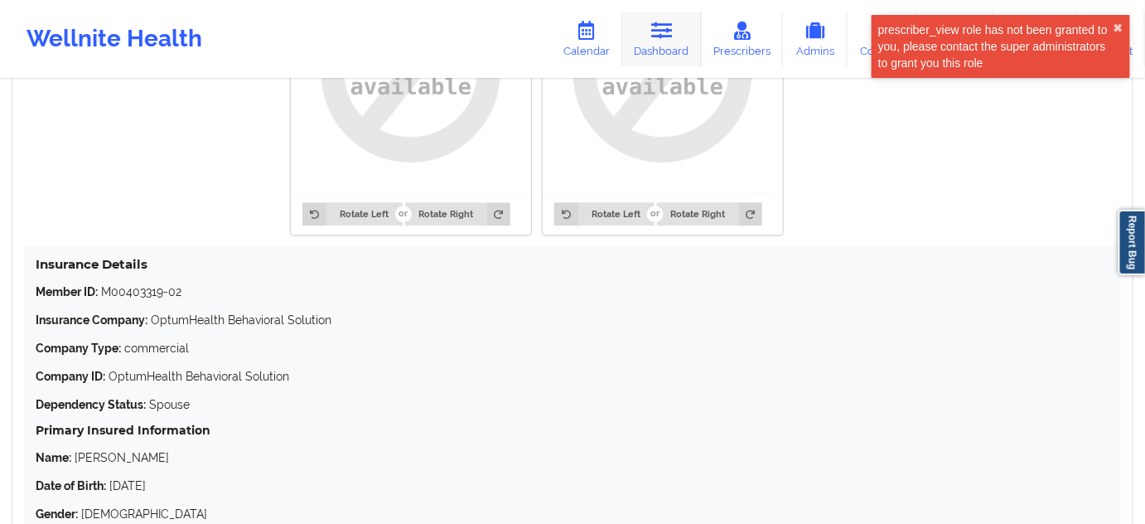
click at [669, 49] on link "Dashboard" at bounding box center [662, 39] width 80 height 55
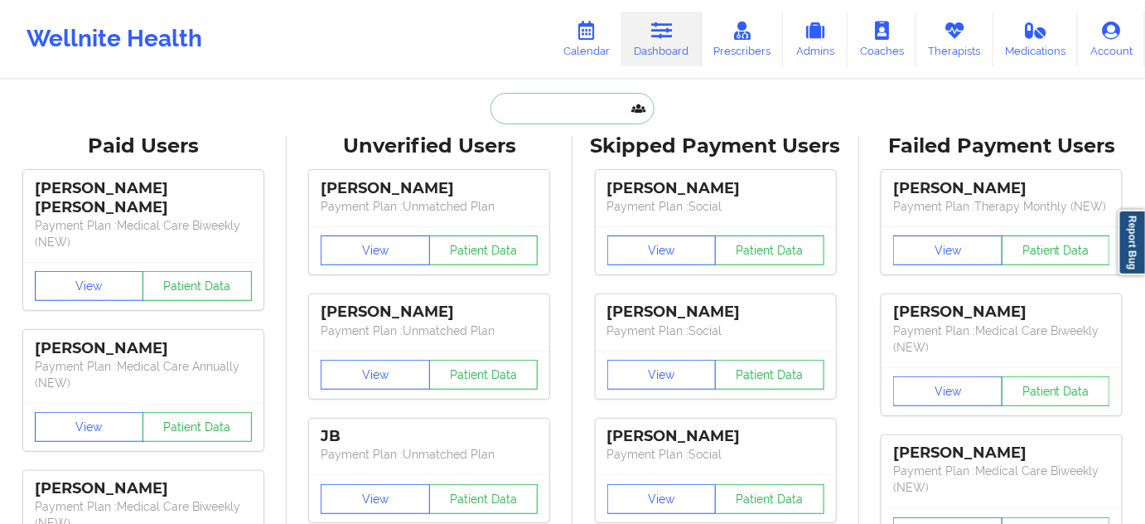
click at [565, 98] on input "text" at bounding box center [573, 108] width 164 height 31
paste input "[EMAIL_ADDRESS][DOMAIN_NAME]"
type input "[EMAIL_ADDRESS][DOMAIN_NAME]"
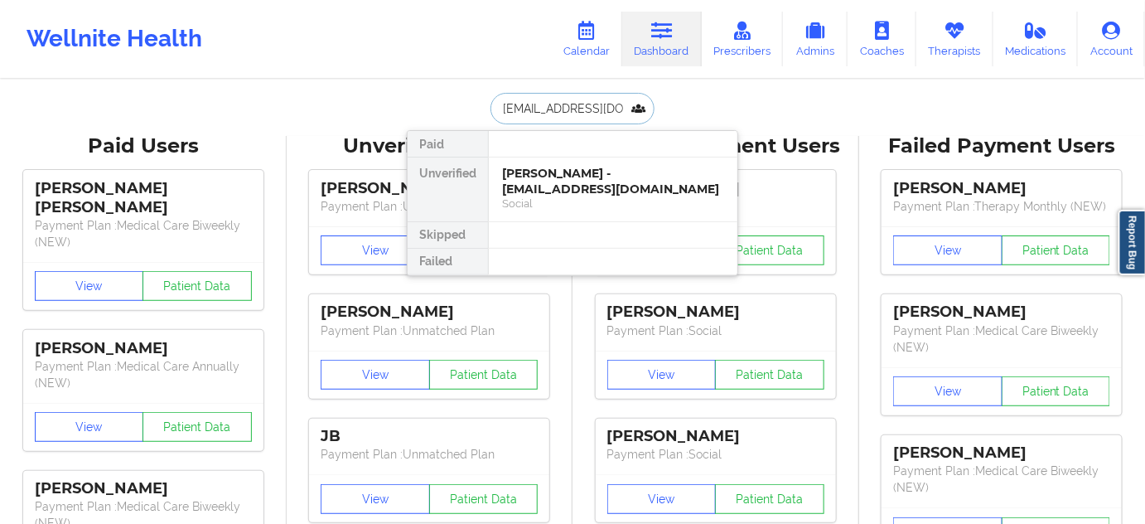
click at [521, 177] on div "[PERSON_NAME] - [EMAIL_ADDRESS][DOMAIN_NAME]" at bounding box center [613, 181] width 222 height 31
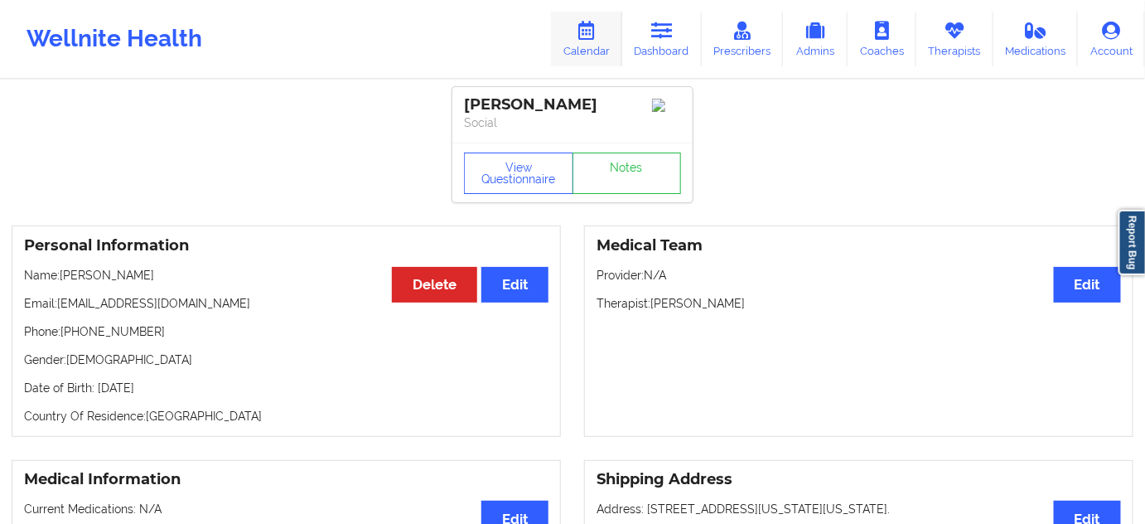
click at [590, 35] on icon at bounding box center [587, 31] width 22 height 18
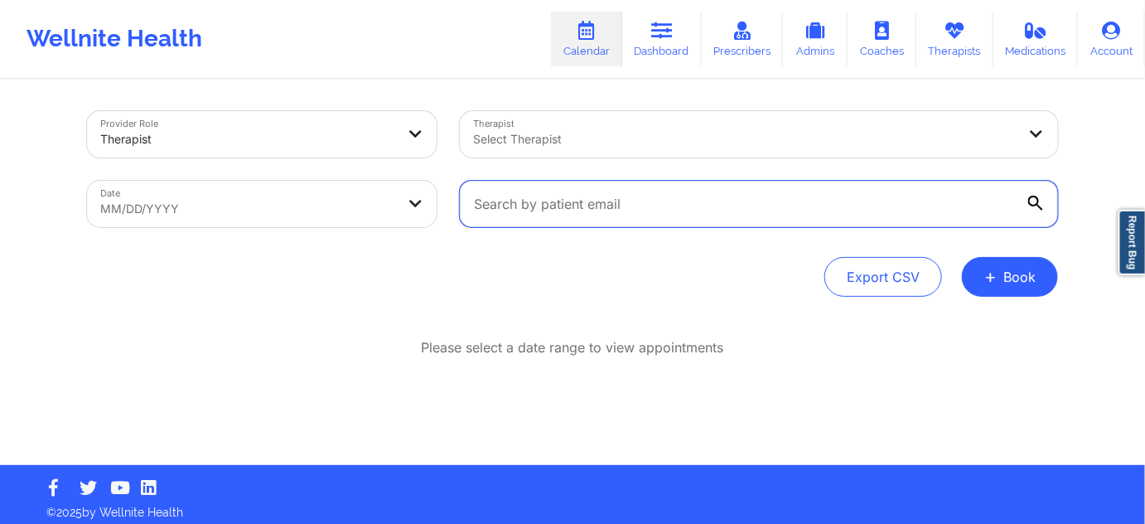
click at [484, 204] on input "text" at bounding box center [759, 204] width 598 height 46
paste input "[EMAIL_ADDRESS][DOMAIN_NAME]"
type input "[EMAIL_ADDRESS][DOMAIN_NAME]"
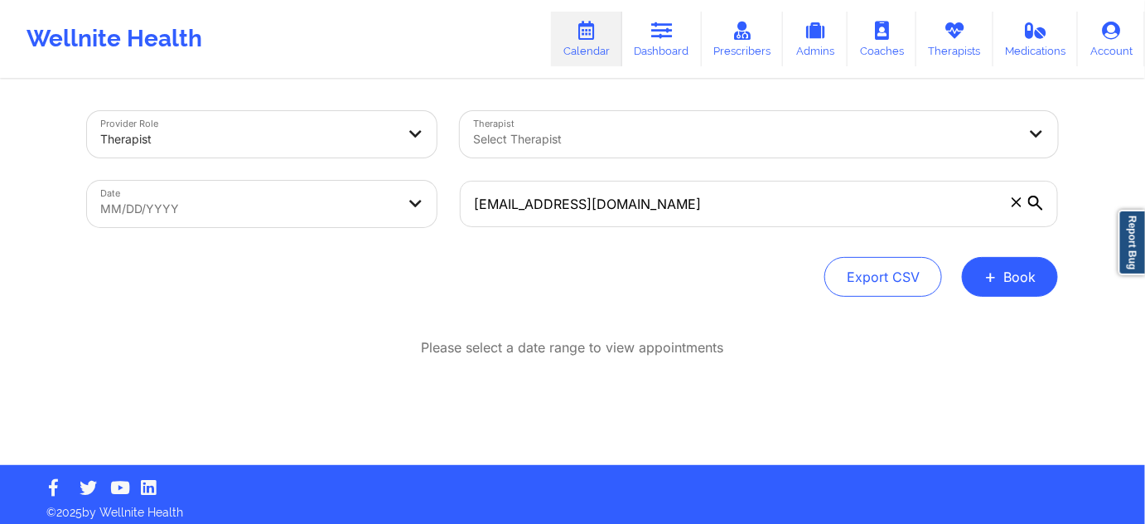
click at [407, 215] on body "Wellnite Health Calendar Dashboard Prescribers Admins Coaches Therapists Medica…" at bounding box center [572, 262] width 1145 height 524
select select "2025-8"
select select "2025-9"
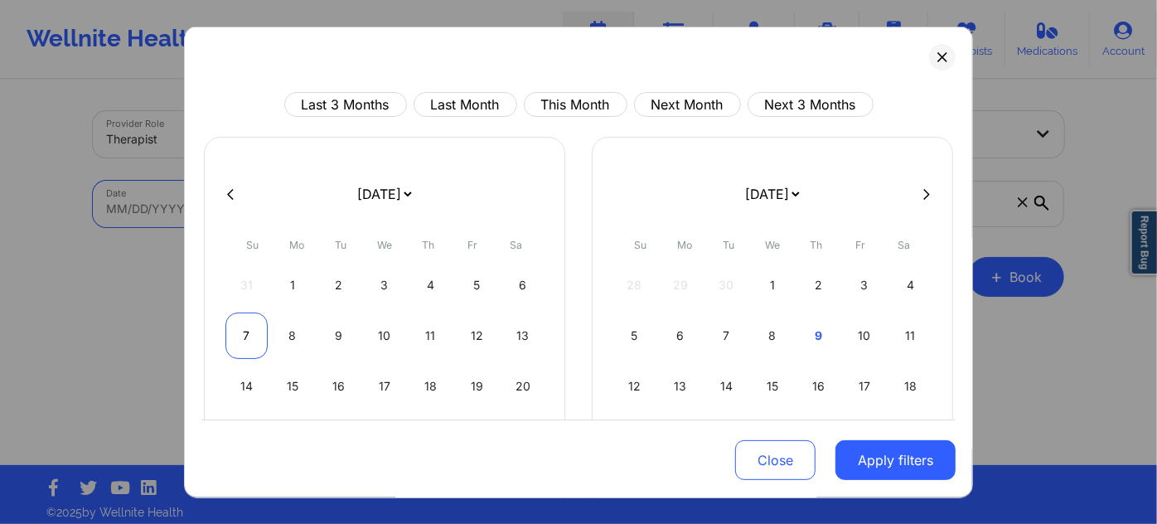
click at [246, 329] on div "7" at bounding box center [246, 335] width 42 height 46
select select "2025-8"
select select "2025-9"
click at [246, 329] on div "7" at bounding box center [246, 335] width 42 height 46
select select "2025-8"
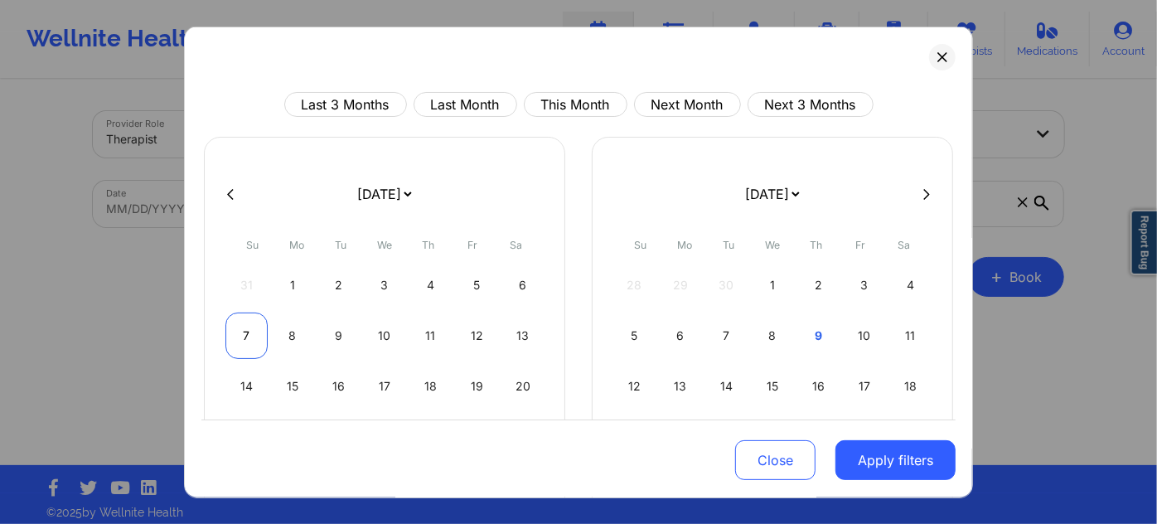
select select "2025-9"
click at [246, 329] on div "7" at bounding box center [246, 335] width 42 height 46
select select "2025-8"
select select "2025-9"
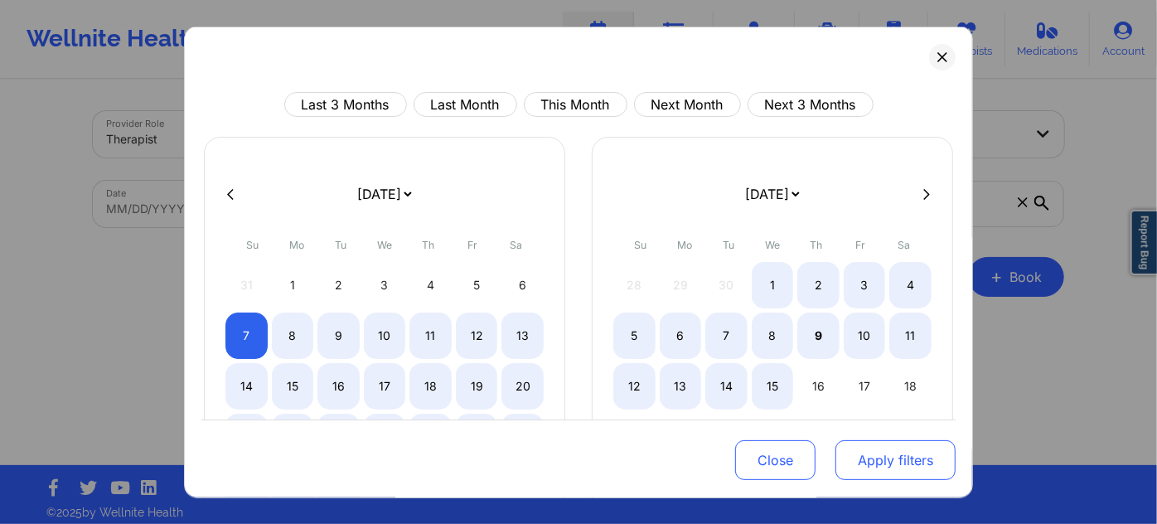
select select "2025-8"
select select "2025-9"
click at [890, 455] on button "Apply filters" at bounding box center [895, 460] width 120 height 40
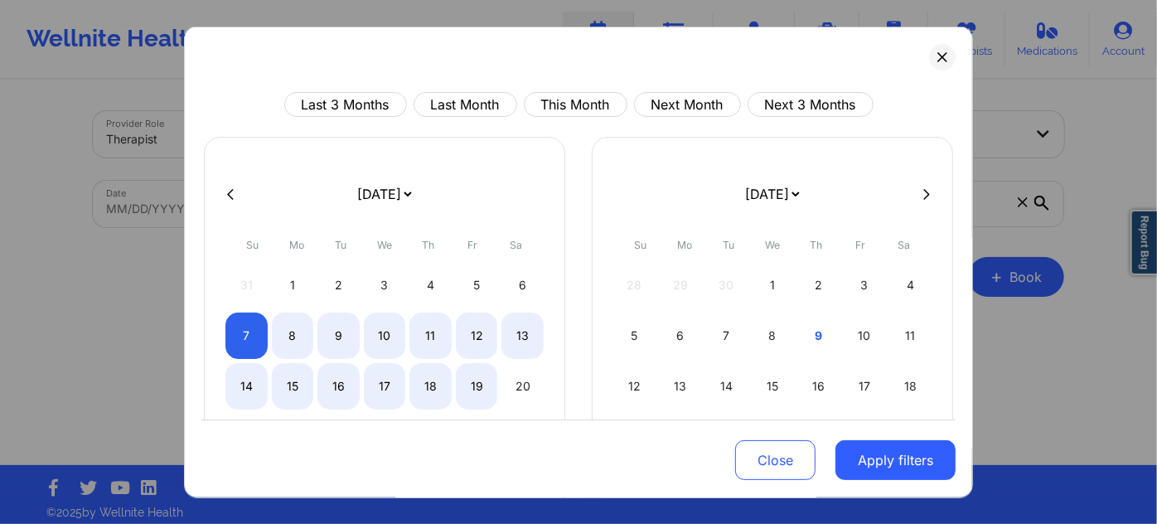
select select "2025-8"
select select "2025-9"
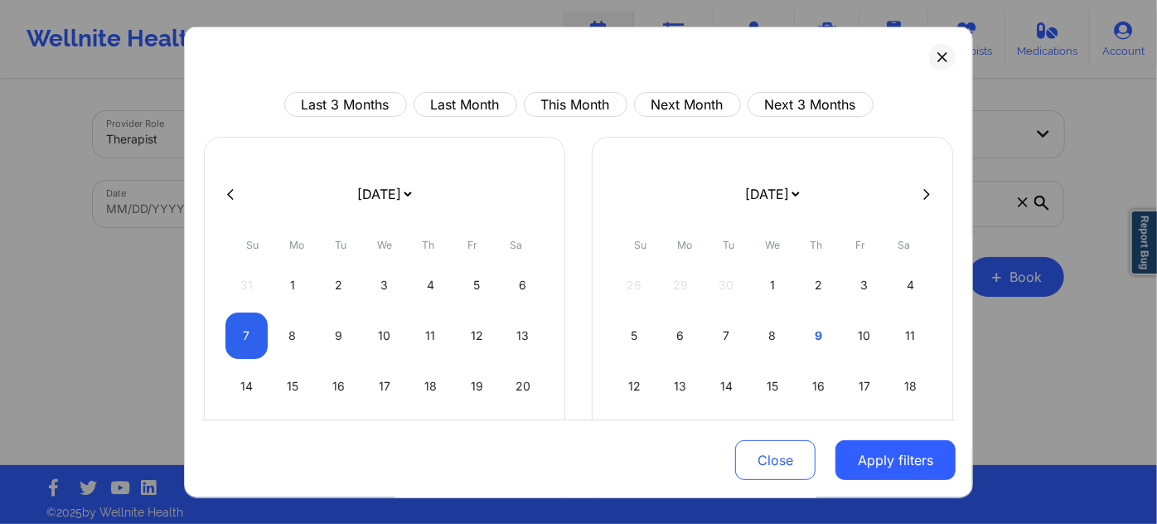
click at [219, 336] on div "[DATE] [DATE] [DATE] [DATE] [DATE] [DATE] [DATE] [DATE] [DATE] [DATE] [DATE] [D…" at bounding box center [384, 341] width 361 height 408
select select "2025-8"
select select "2025-9"
click at [229, 336] on div "7" at bounding box center [246, 335] width 42 height 46
select select "2025-8"
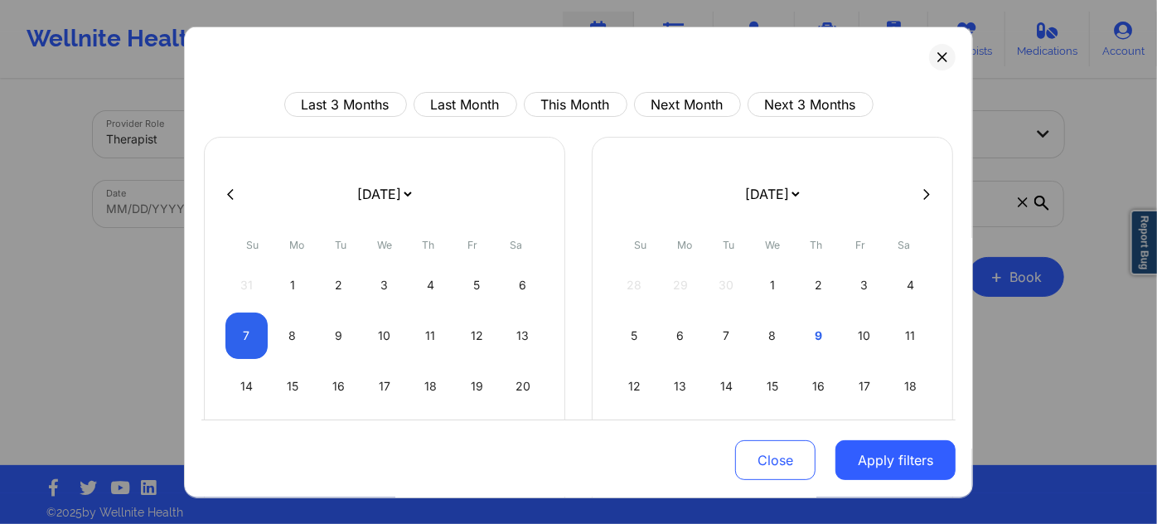
select select "2025-9"
click at [848, 458] on button "Apply filters" at bounding box center [895, 460] width 120 height 40
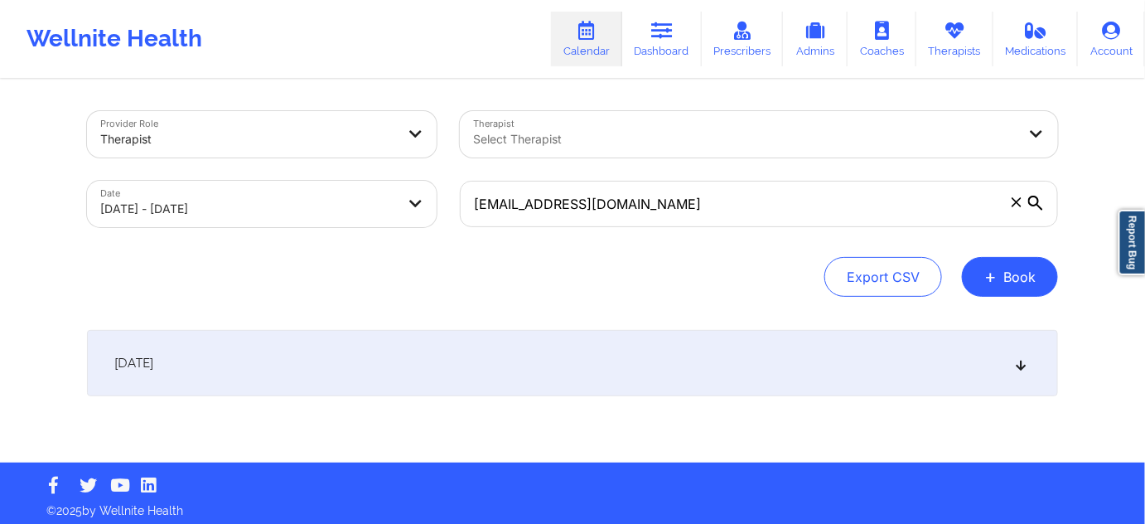
click at [461, 351] on div "[DATE]" at bounding box center [572, 363] width 971 height 66
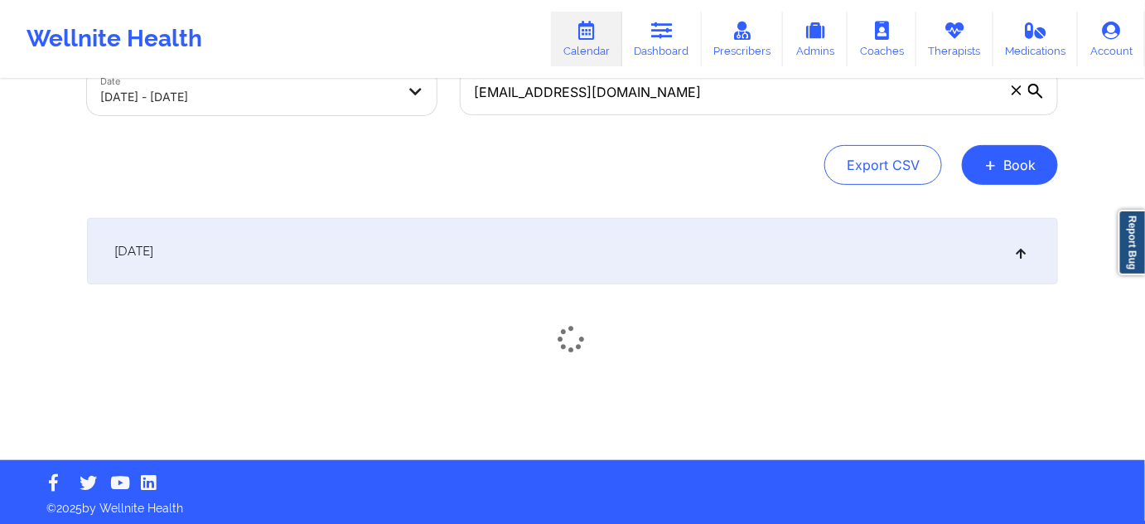
scroll to position [115, 0]
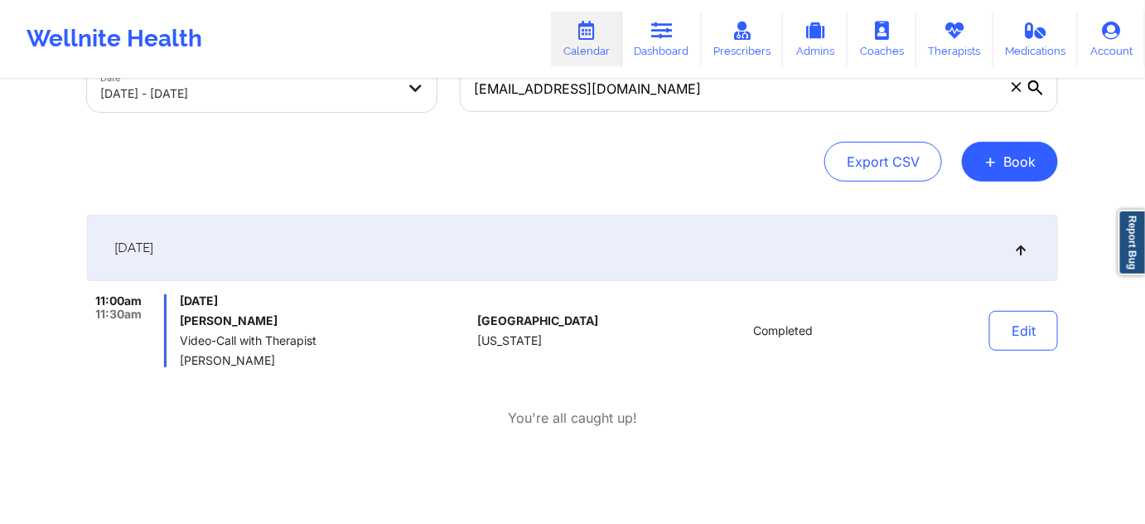
click at [236, 318] on h6 "[PERSON_NAME]" at bounding box center [325, 320] width 291 height 13
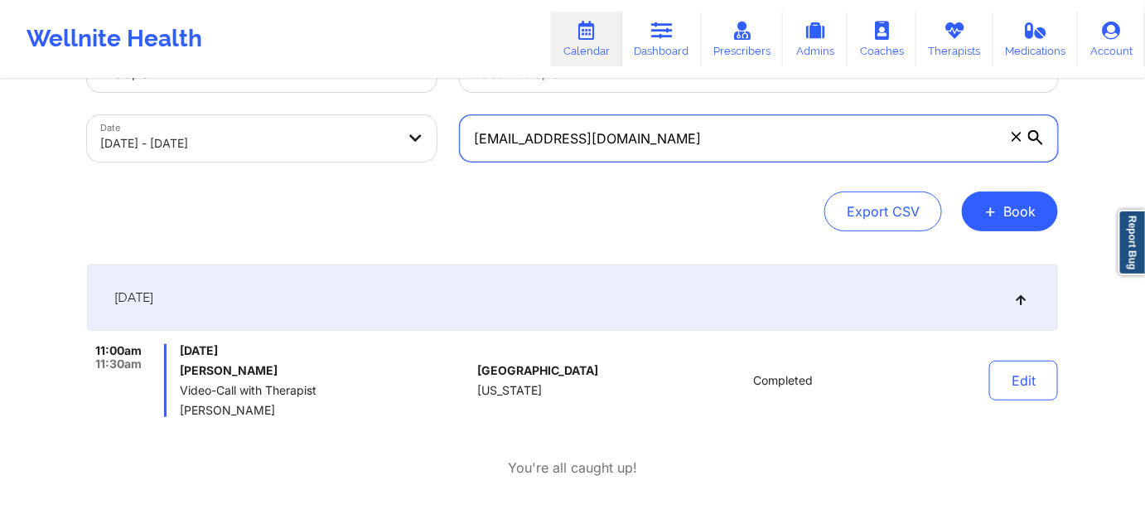
click at [727, 128] on input "[EMAIL_ADDRESS][DOMAIN_NAME]" at bounding box center [759, 138] width 598 height 46
paste input "[EMAIL_ADDRESS]"
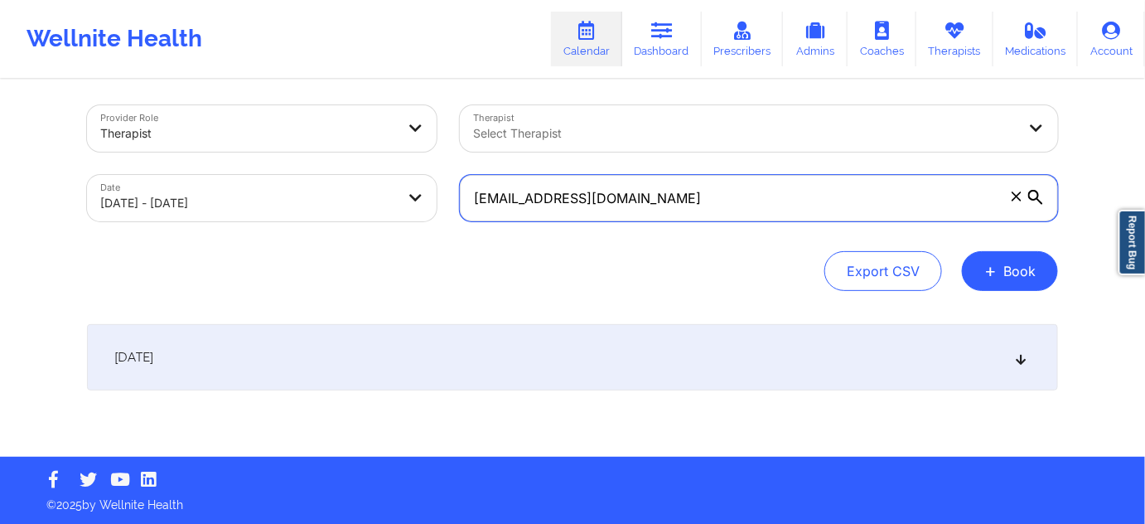
type input "[EMAIL_ADDRESS][DOMAIN_NAME]"
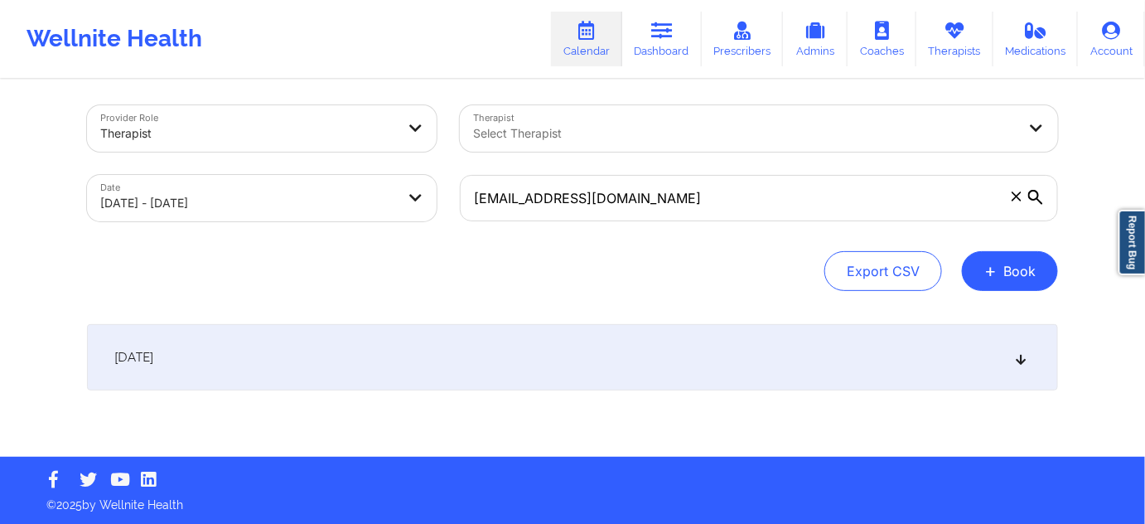
click at [611, 346] on div "[DATE]" at bounding box center [572, 357] width 971 height 66
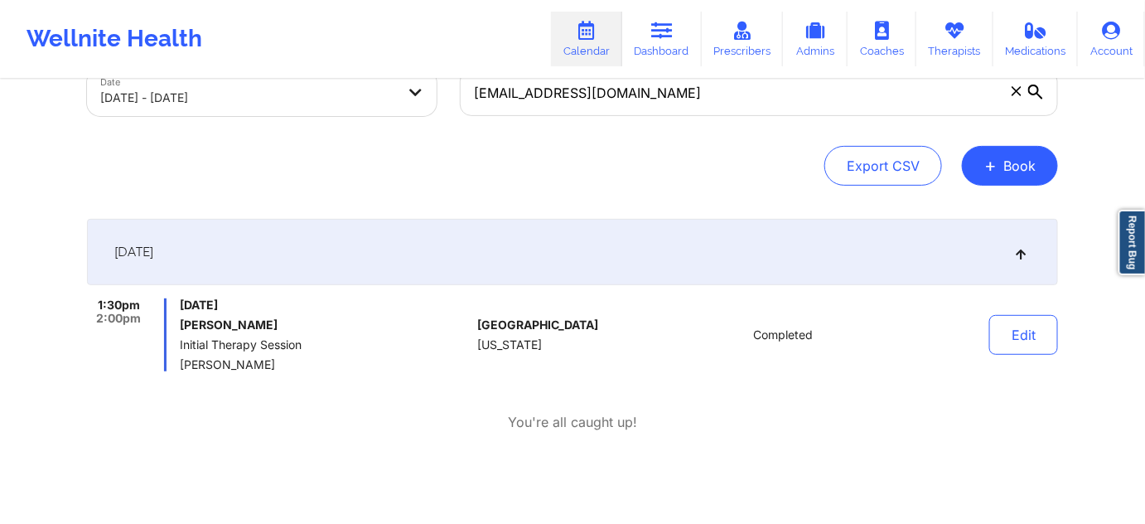
scroll to position [157, 0]
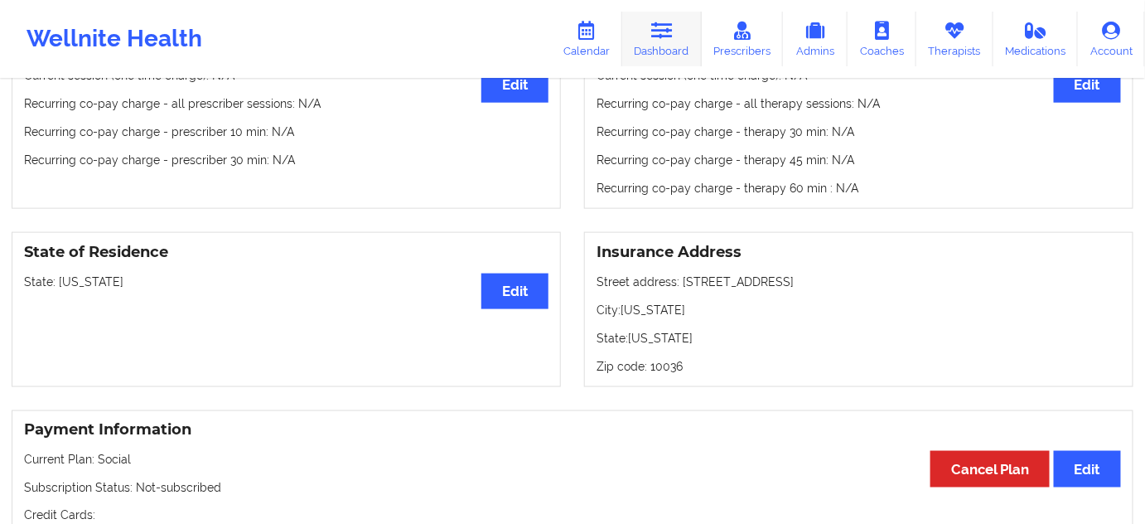
scroll to position [559, 0]
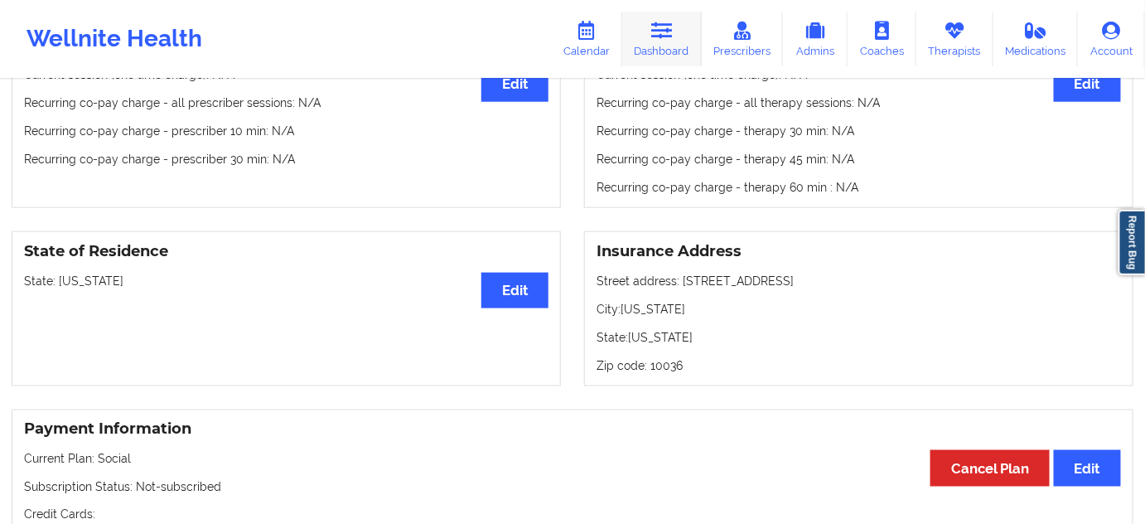
click at [674, 46] on link "Dashboard" at bounding box center [662, 39] width 80 height 55
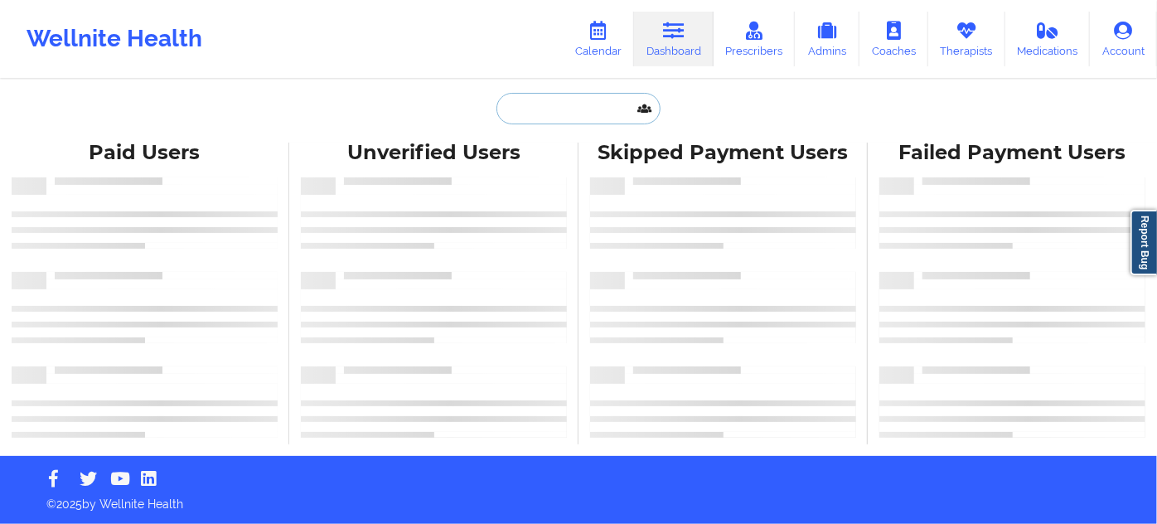
click at [592, 108] on input "text" at bounding box center [578, 108] width 164 height 31
paste input "[EMAIL_ADDRESS][DOMAIN_NAME]"
type input "[EMAIL_ADDRESS][DOMAIN_NAME]"
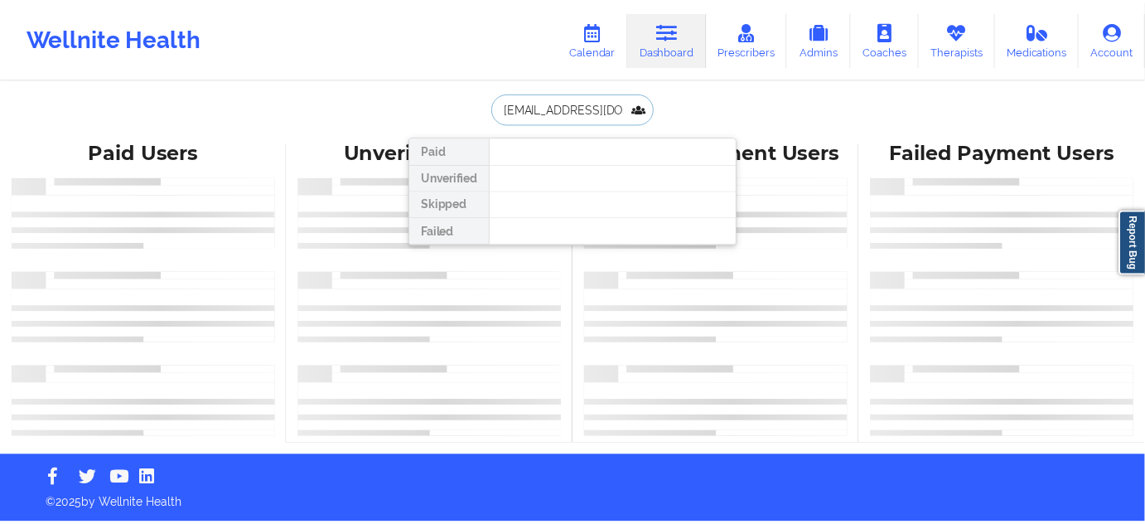
scroll to position [0, 29]
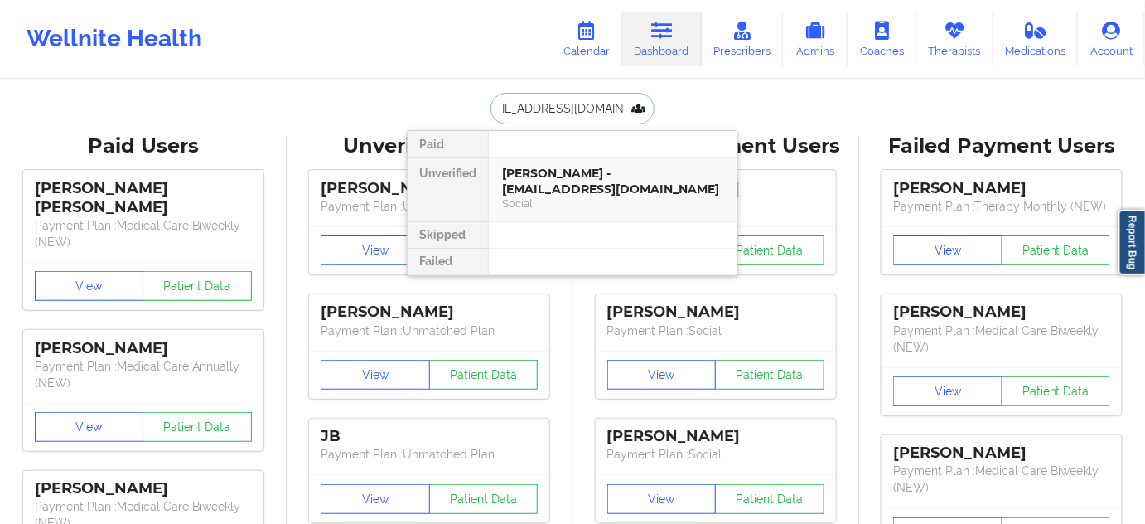
click at [559, 186] on div "Shaniece Carter - cartershaniece217@gmail.com" at bounding box center [613, 181] width 222 height 31
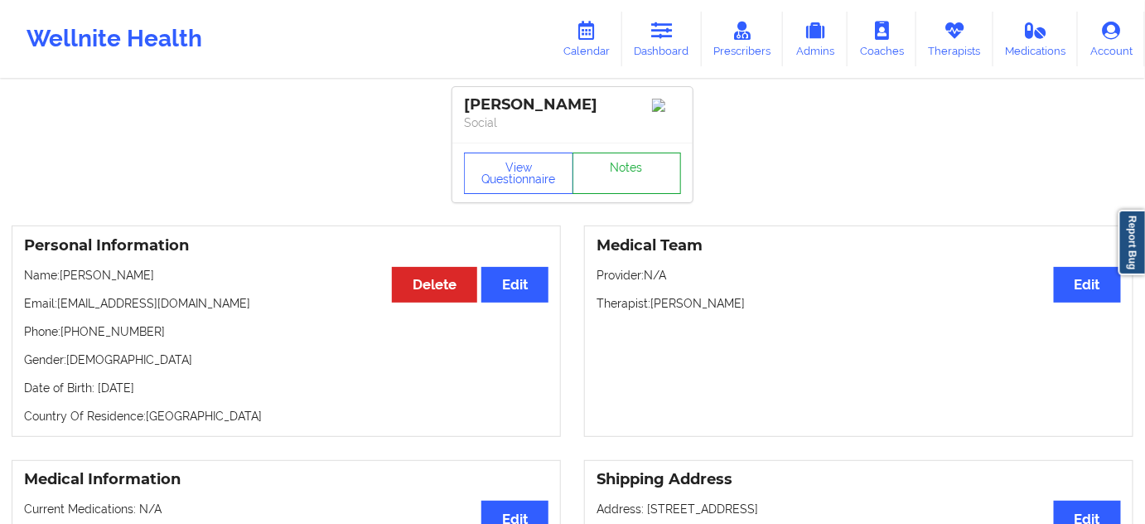
click at [638, 176] on link "Notes" at bounding box center [627, 172] width 109 height 41
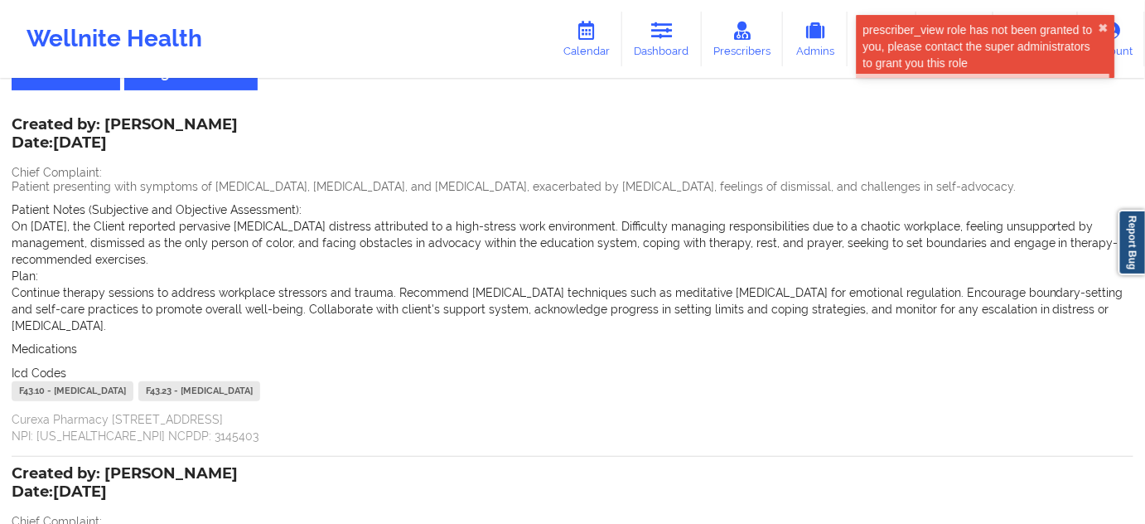
scroll to position [100, 0]
